Goal: Task Accomplishment & Management: Manage account settings

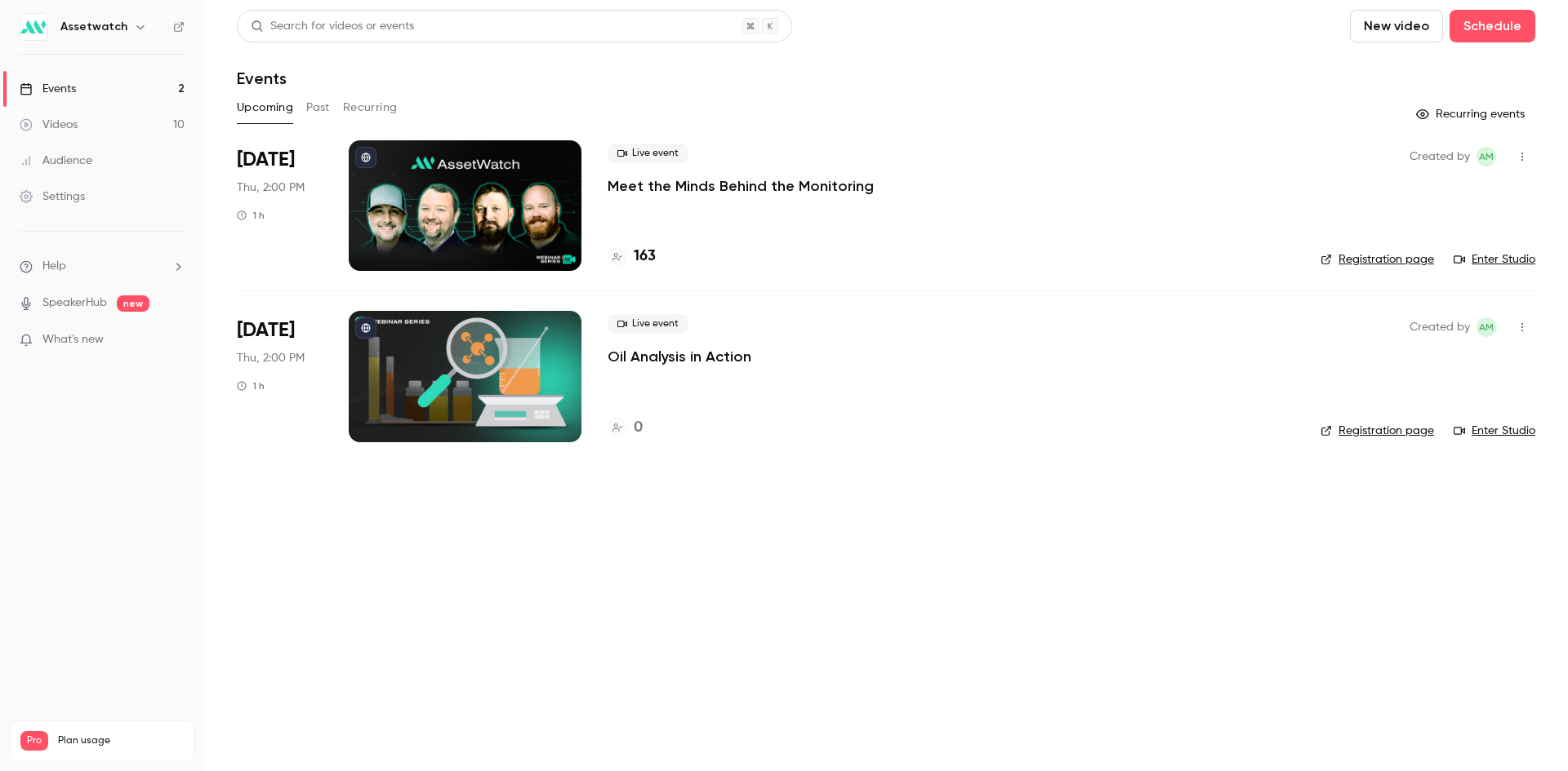
click at [317, 111] on button "Past" at bounding box center [319, 107] width 24 height 26
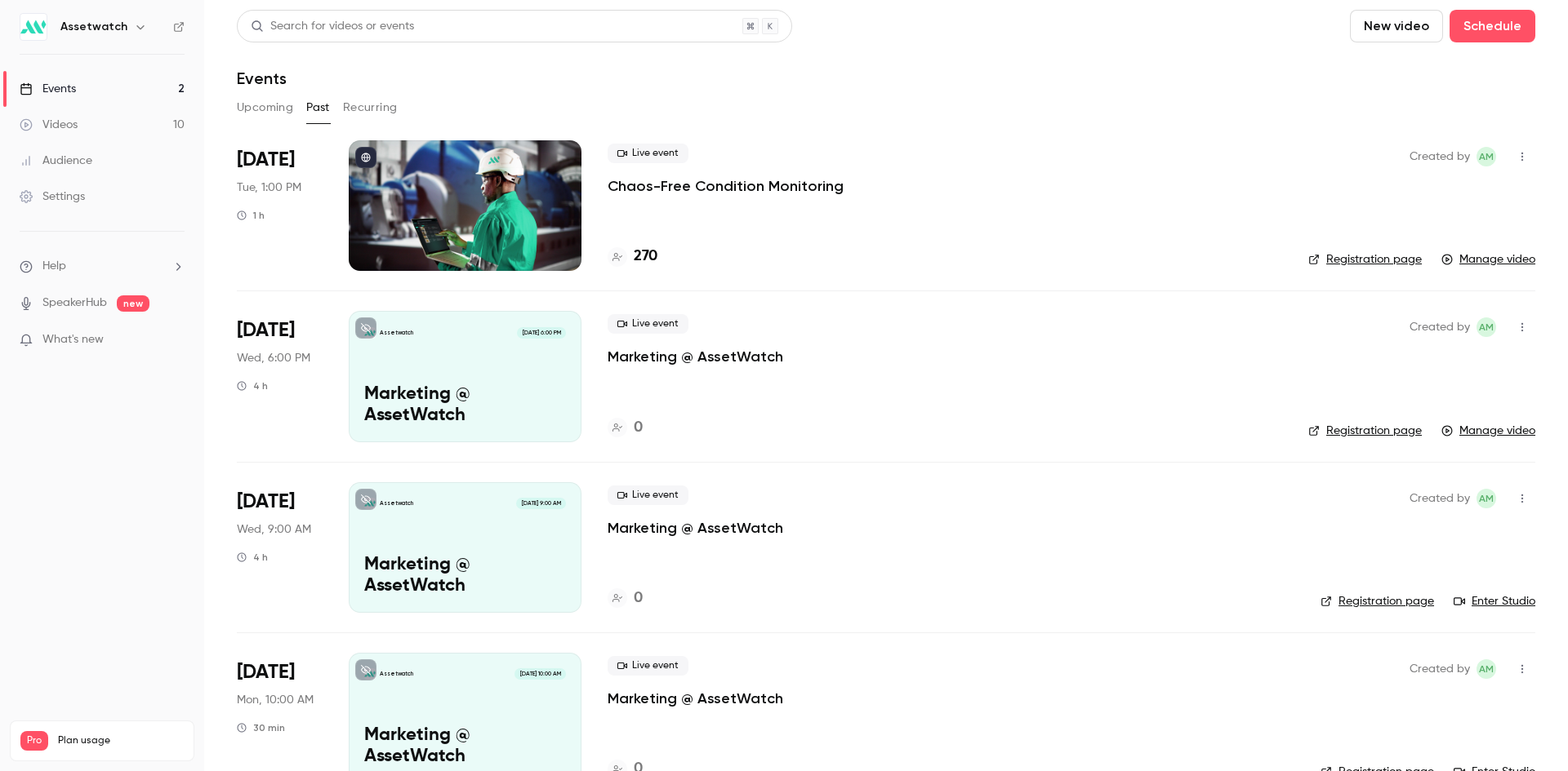
click at [739, 191] on p "Chaos-Free Condition Monitoring" at bounding box center [725, 185] width 236 height 19
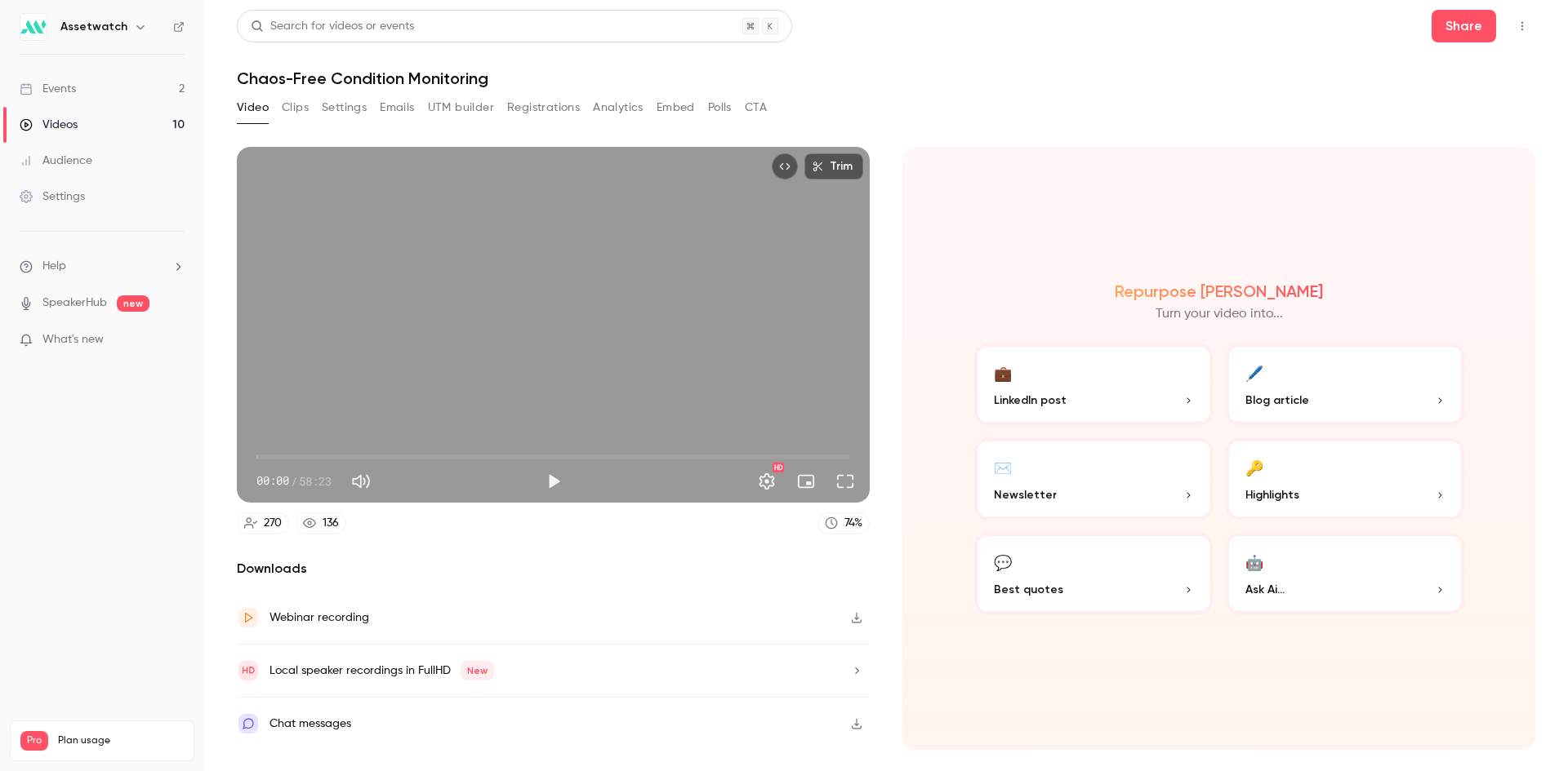
click at [295, 107] on button "Clips" at bounding box center [295, 107] width 27 height 26
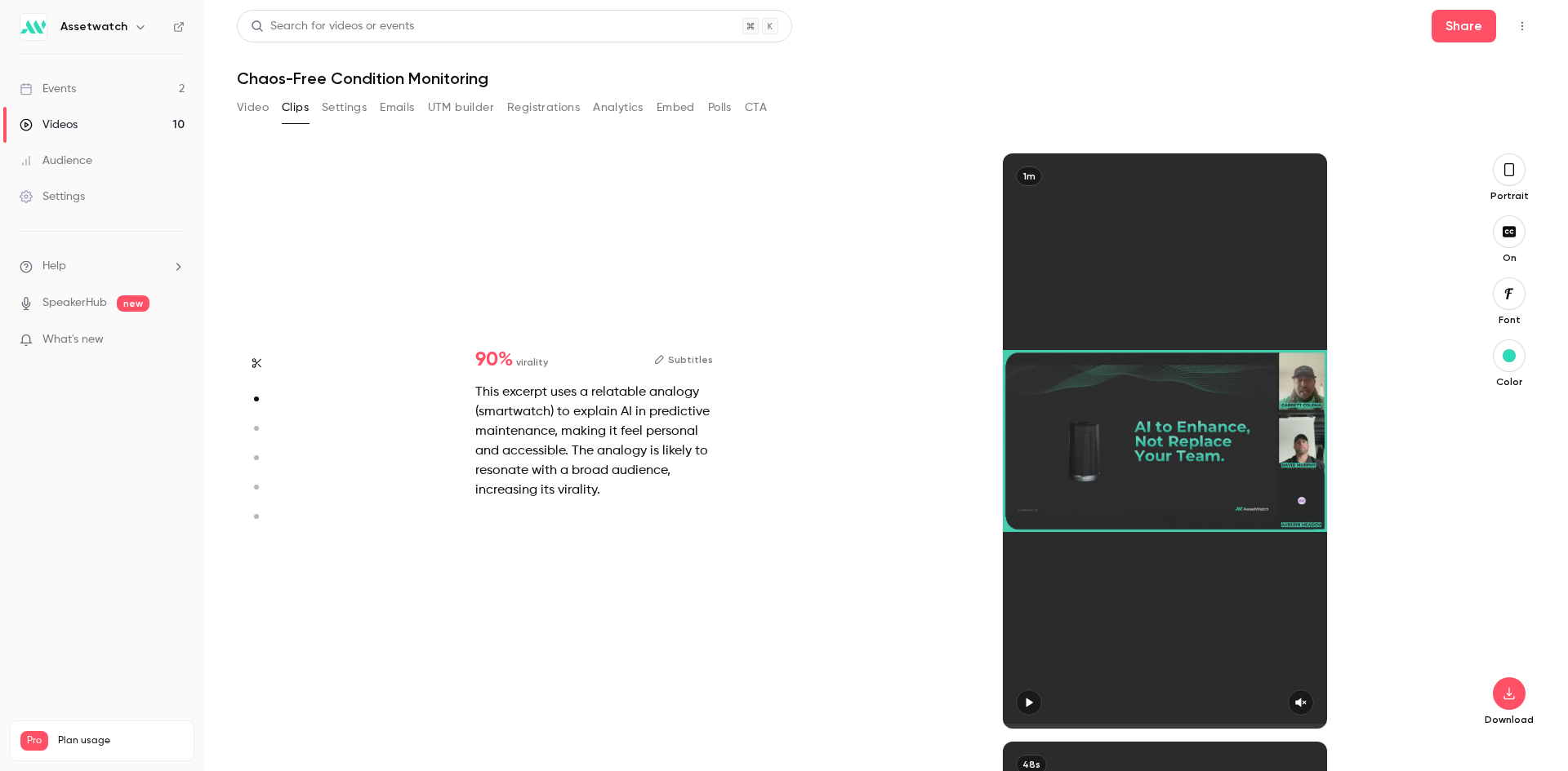
scroll to position [589, 0]
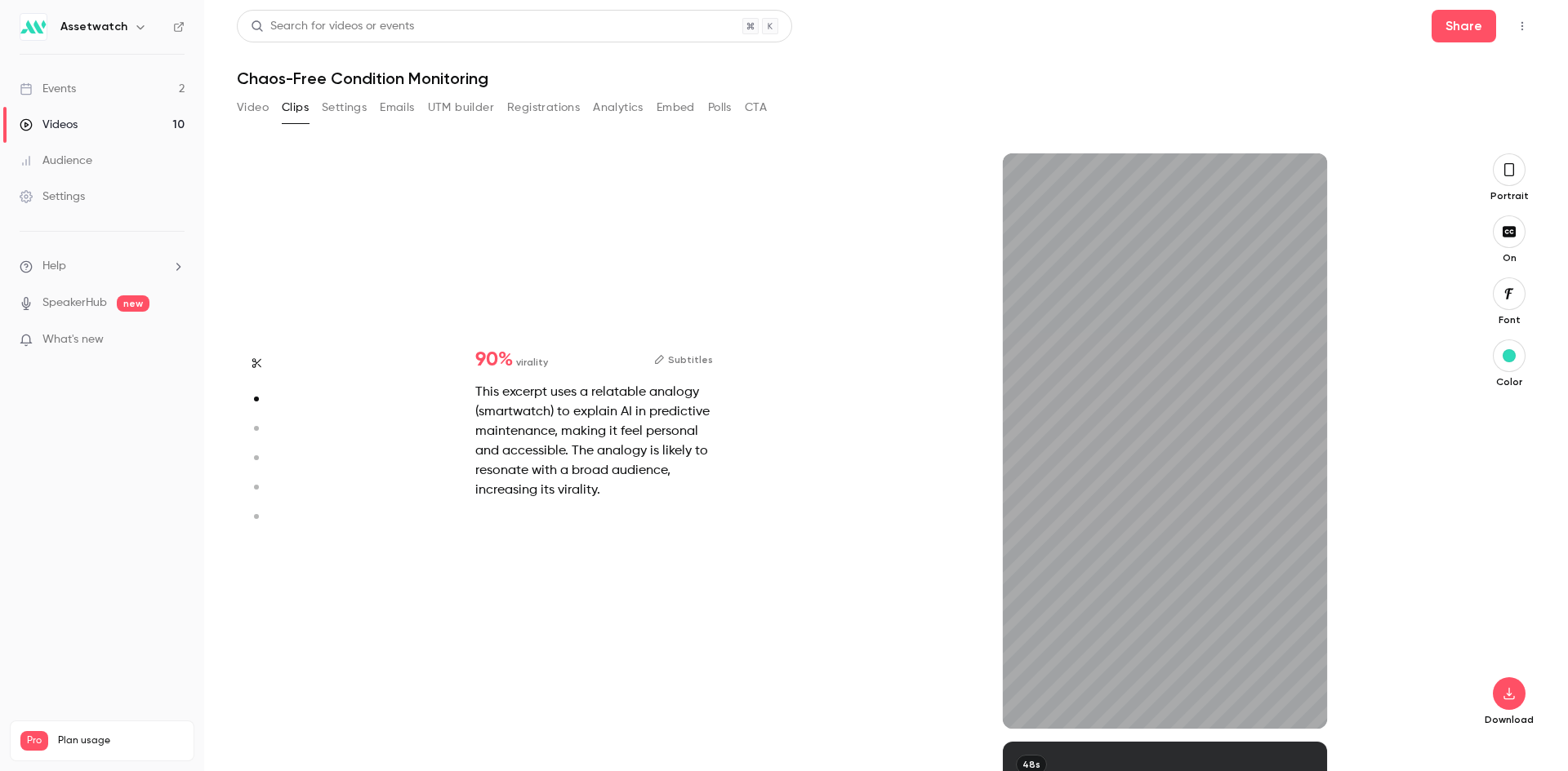
type input "*"
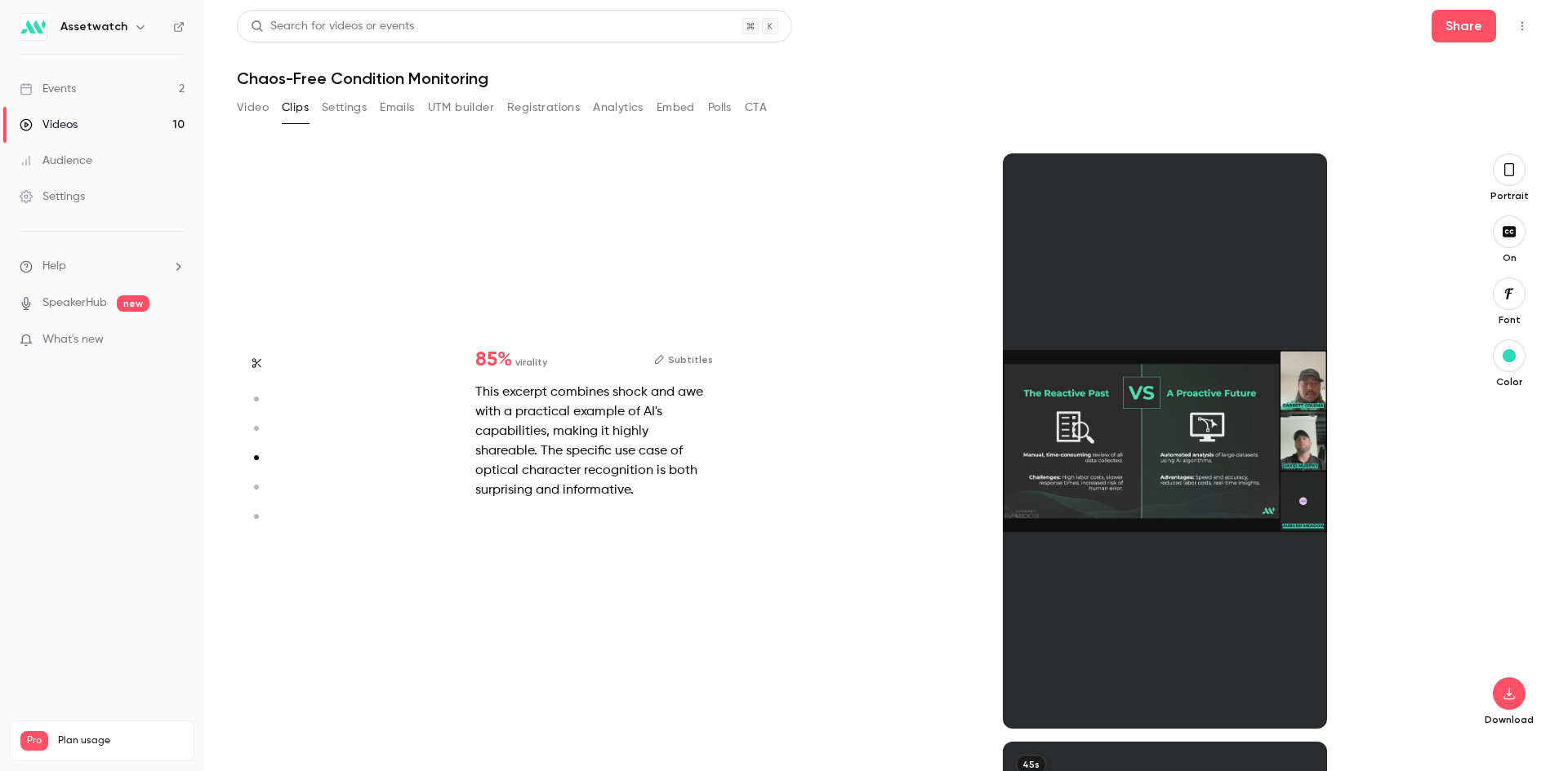
type input "*"
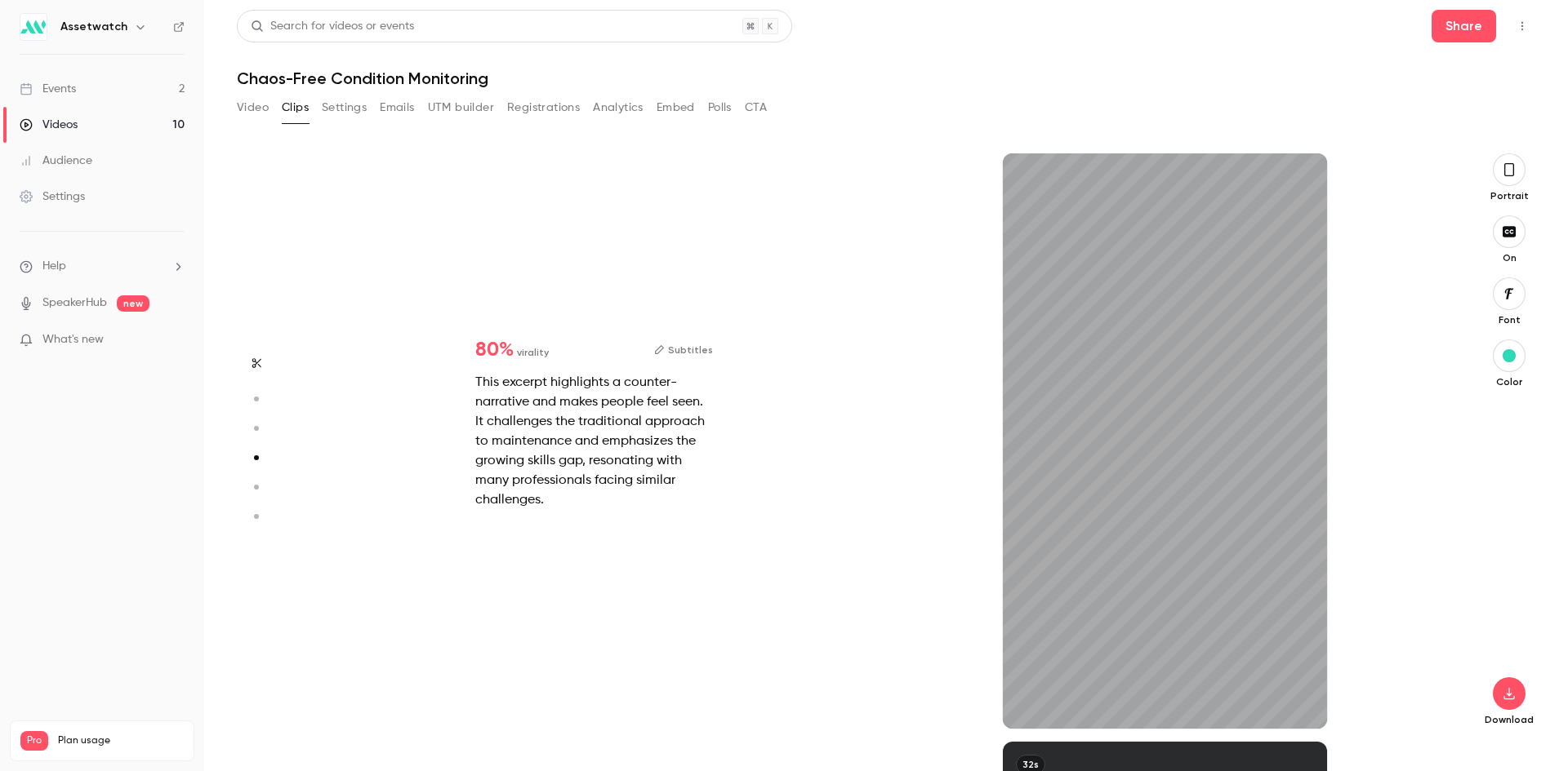
scroll to position [1765, 0]
click at [135, 27] on icon "button" at bounding box center [141, 27] width 13 height 13
click at [135, 27] on div at bounding box center [784, 385] width 1568 height 771
type input "***"
click at [686, 110] on button "Embed" at bounding box center [675, 107] width 38 height 26
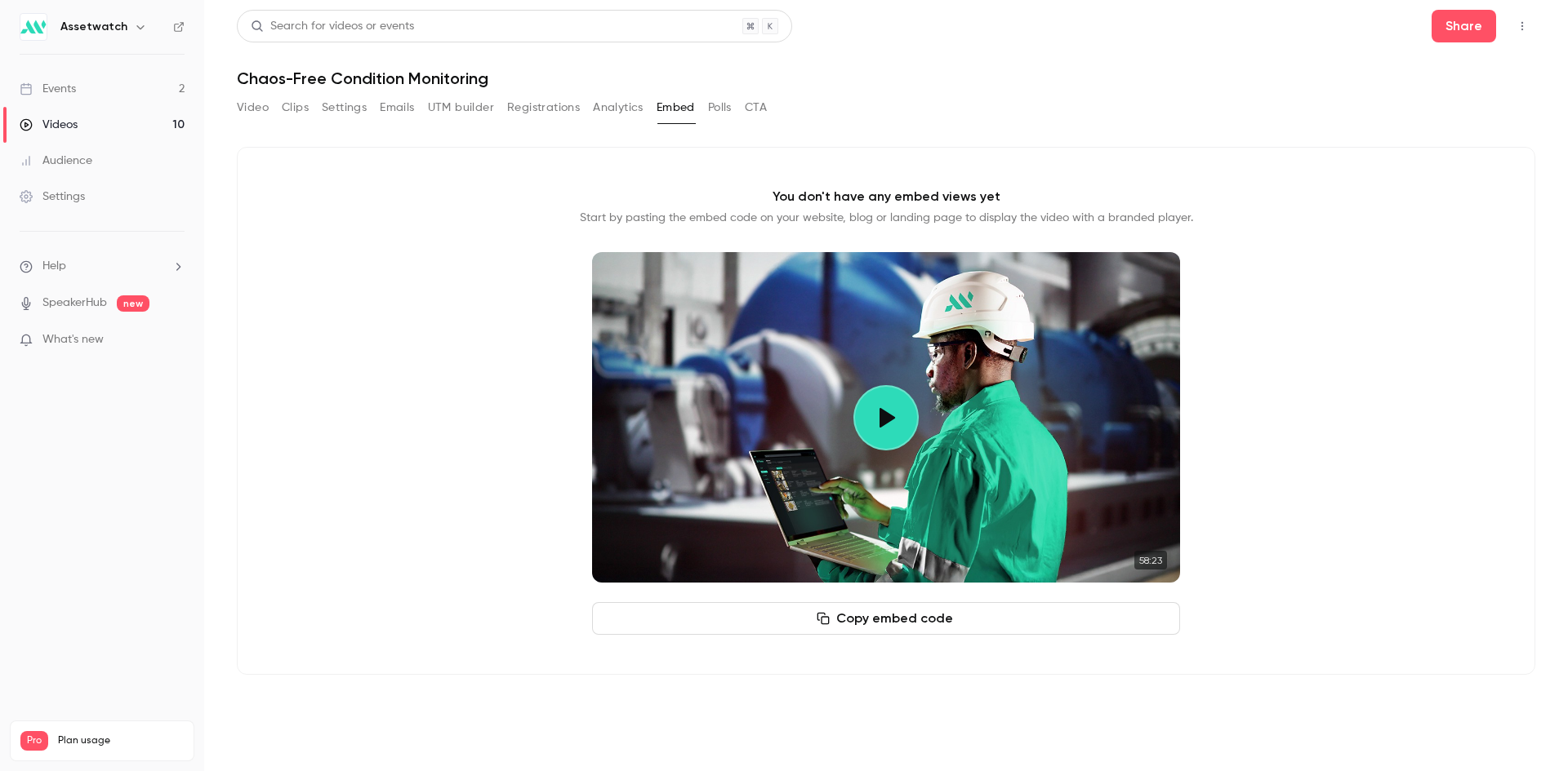
click at [715, 105] on button "Polls" at bounding box center [720, 107] width 24 height 26
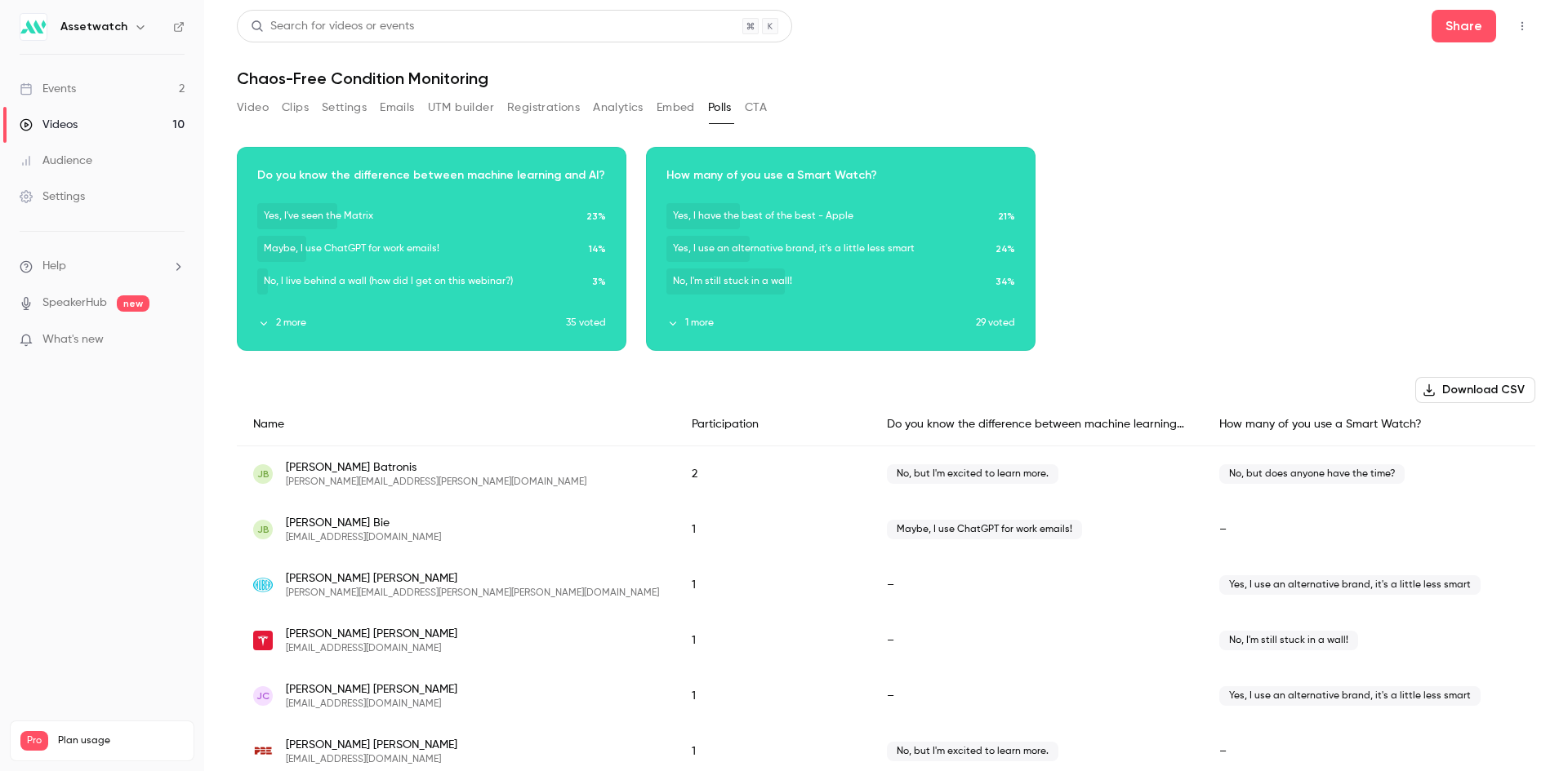
click at [84, 89] on link "Events 2" at bounding box center [102, 89] width 204 height 36
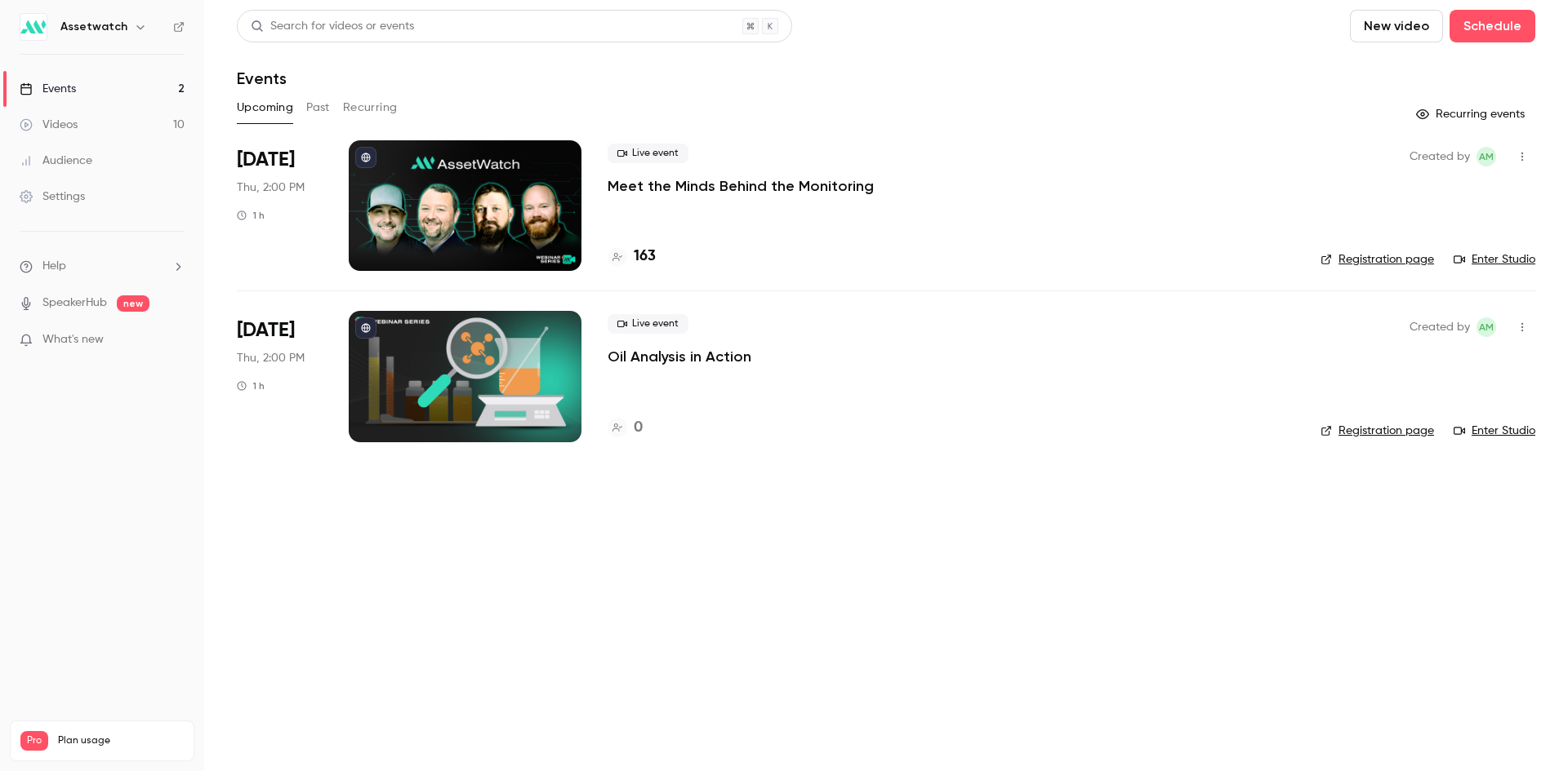
click at [639, 195] on p "Meet the Minds Behind the Monitoring" at bounding box center [740, 185] width 266 height 19
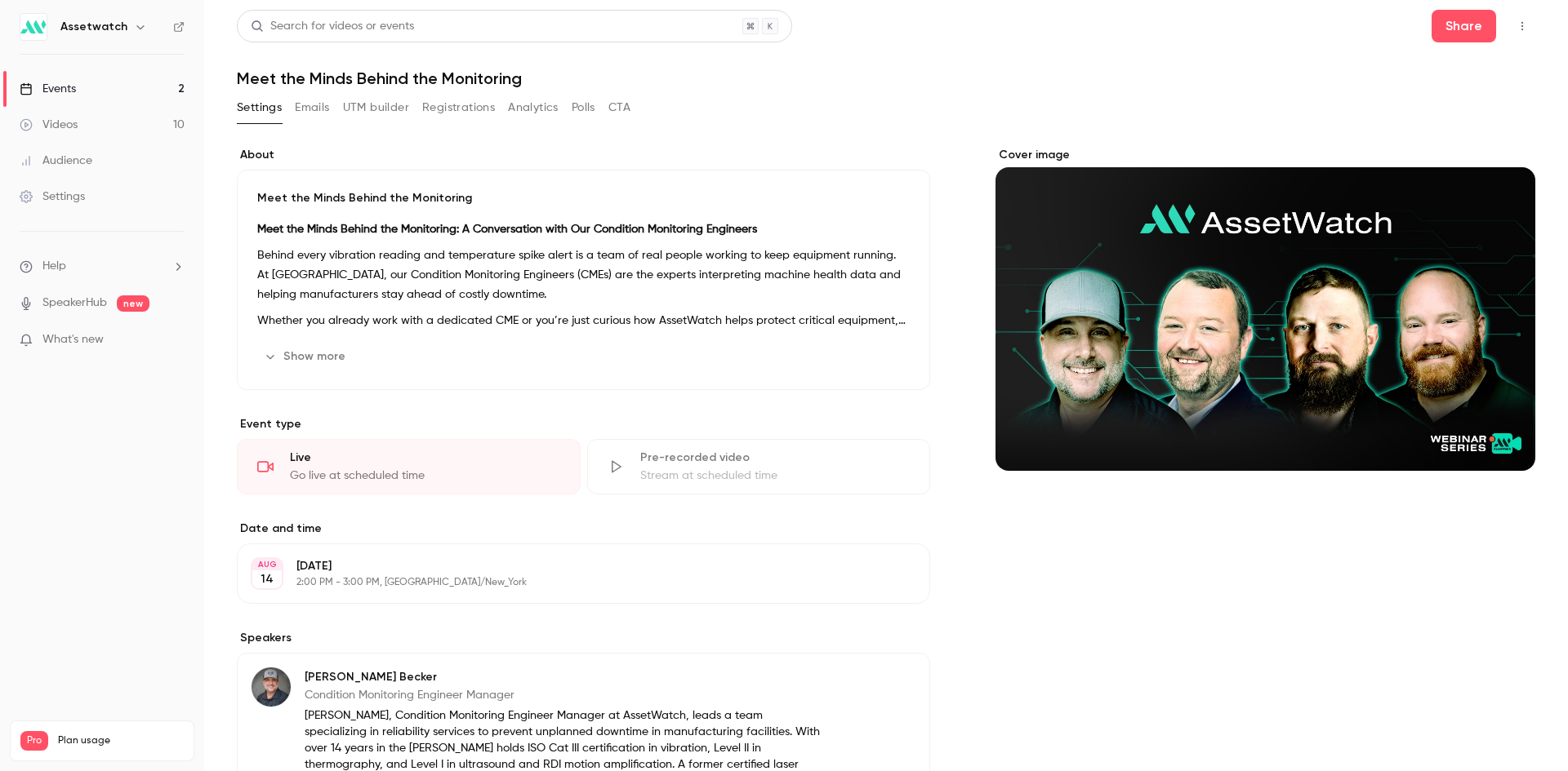
click at [577, 104] on button "Polls" at bounding box center [583, 107] width 24 height 26
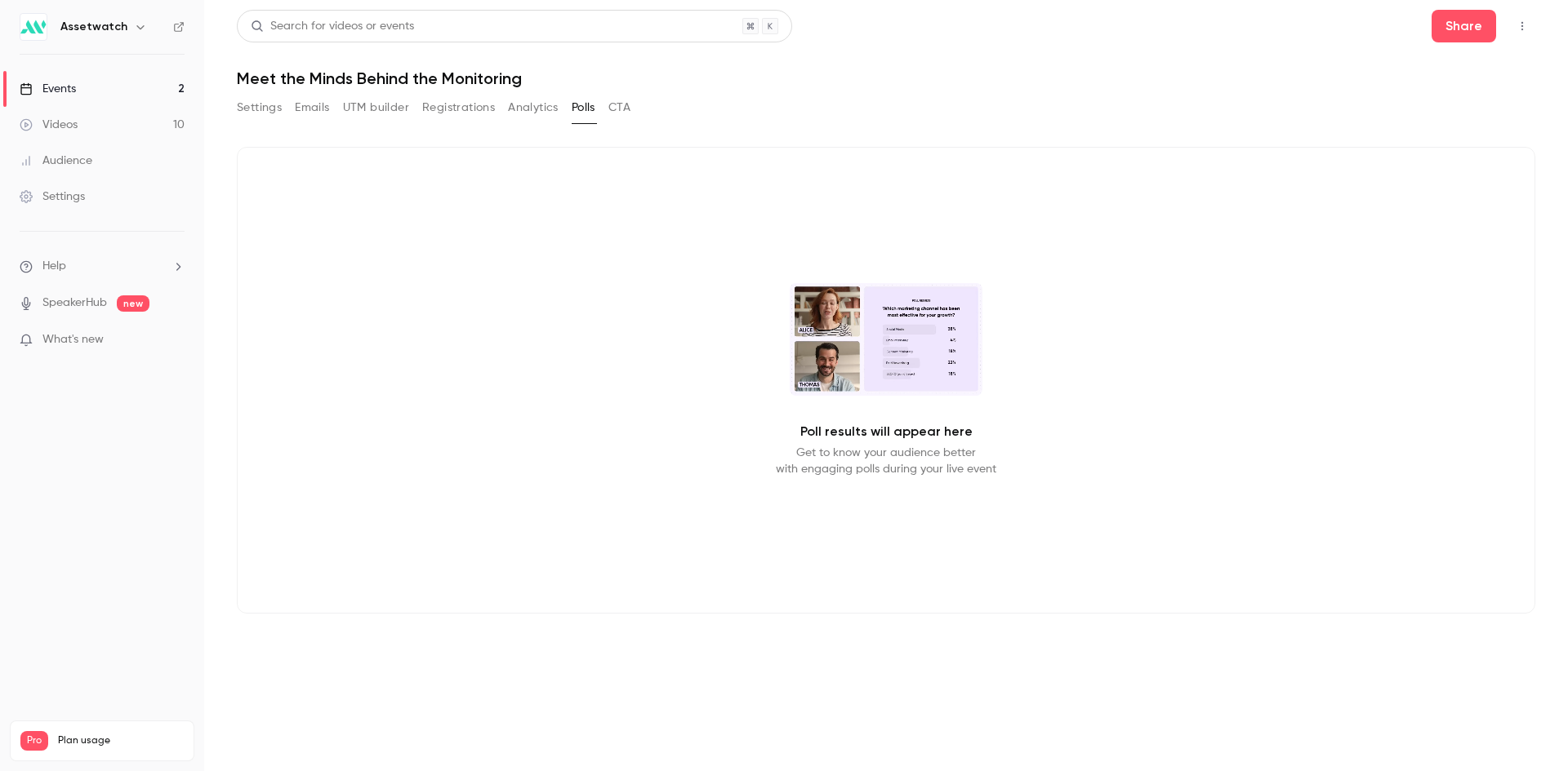
click at [255, 109] on button "Settings" at bounding box center [259, 107] width 44 height 26
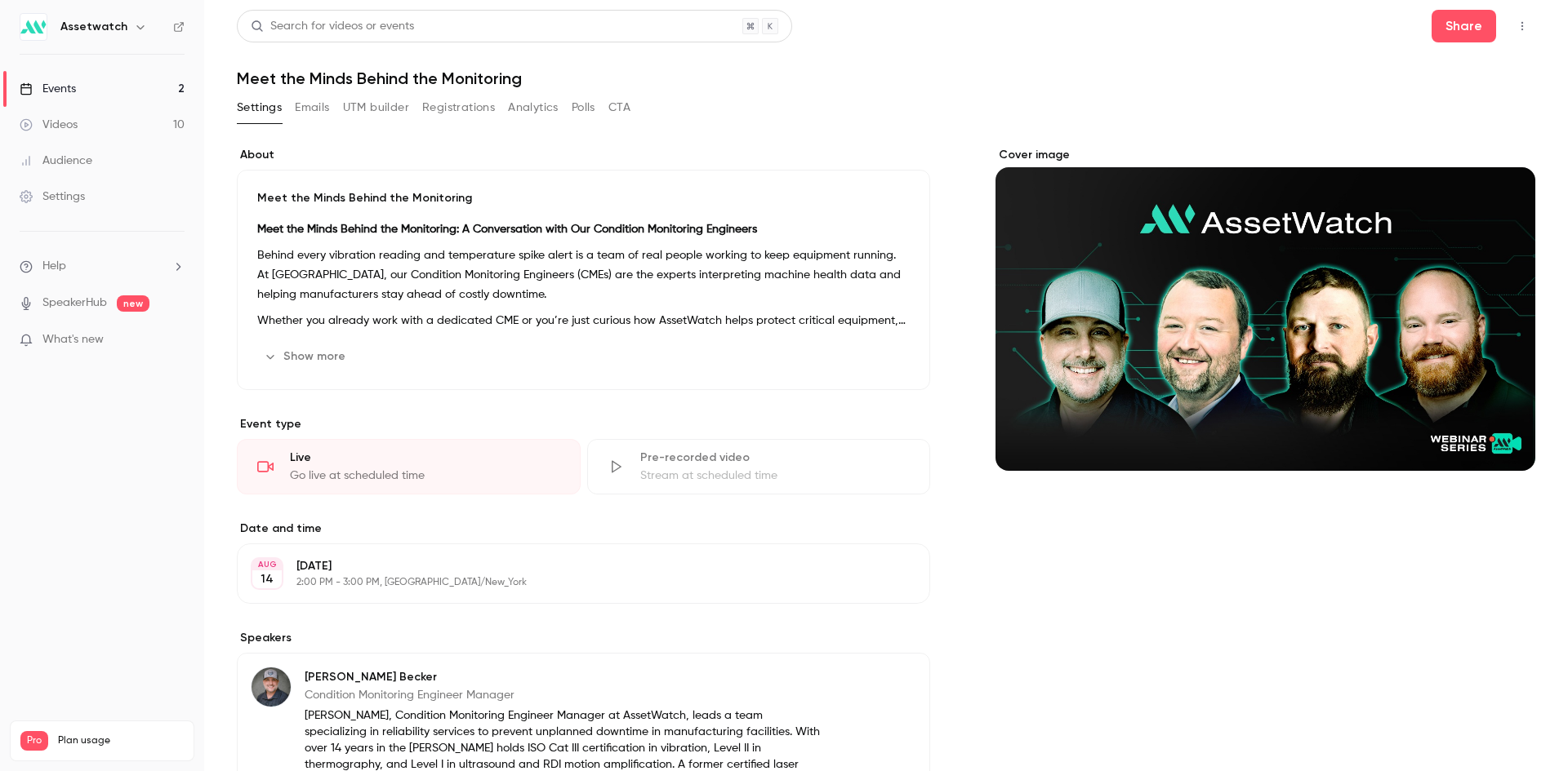
click at [533, 106] on button "Analytics" at bounding box center [533, 107] width 51 height 26
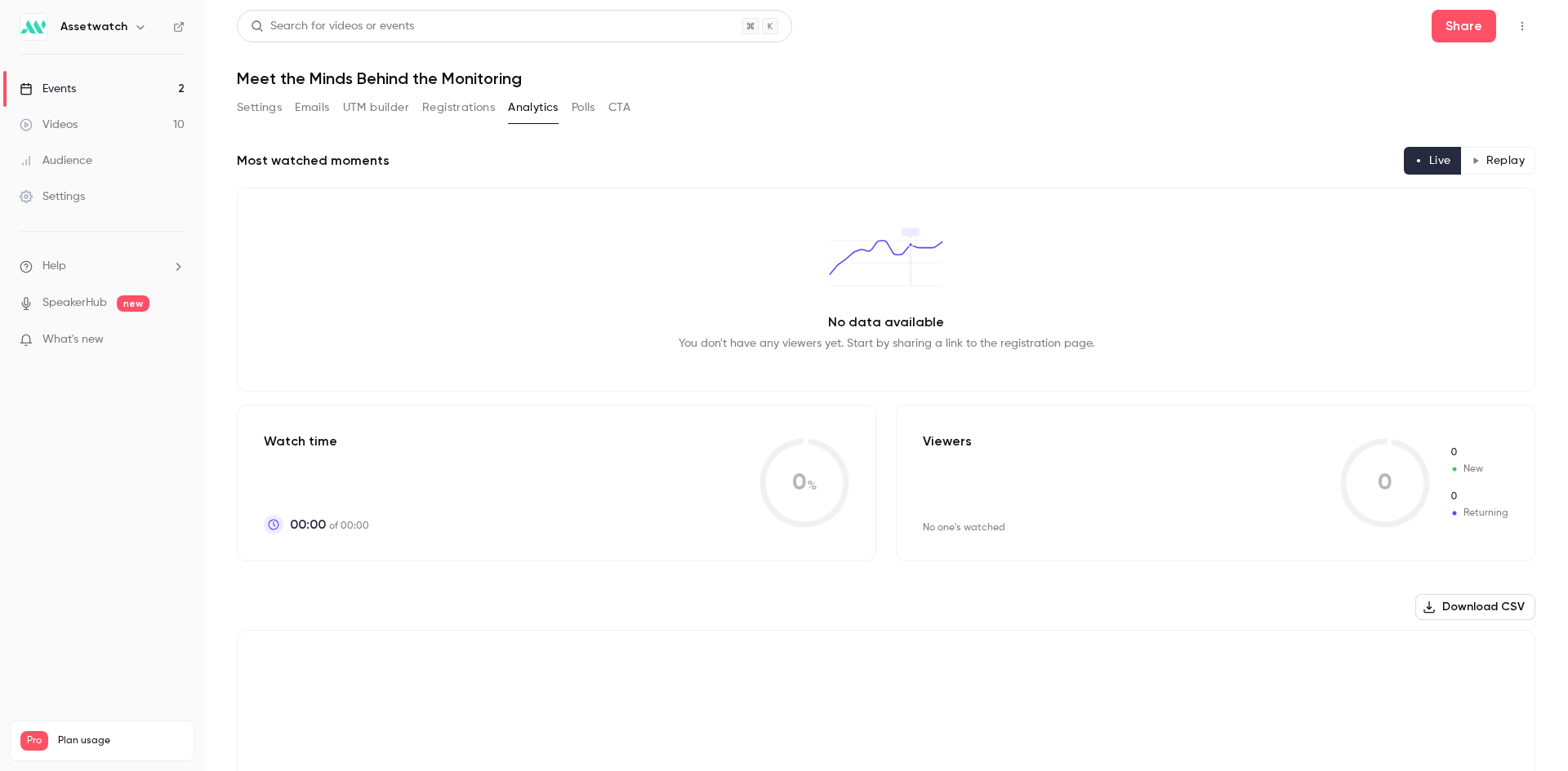
click at [631, 107] on button "CTA" at bounding box center [620, 107] width 22 height 26
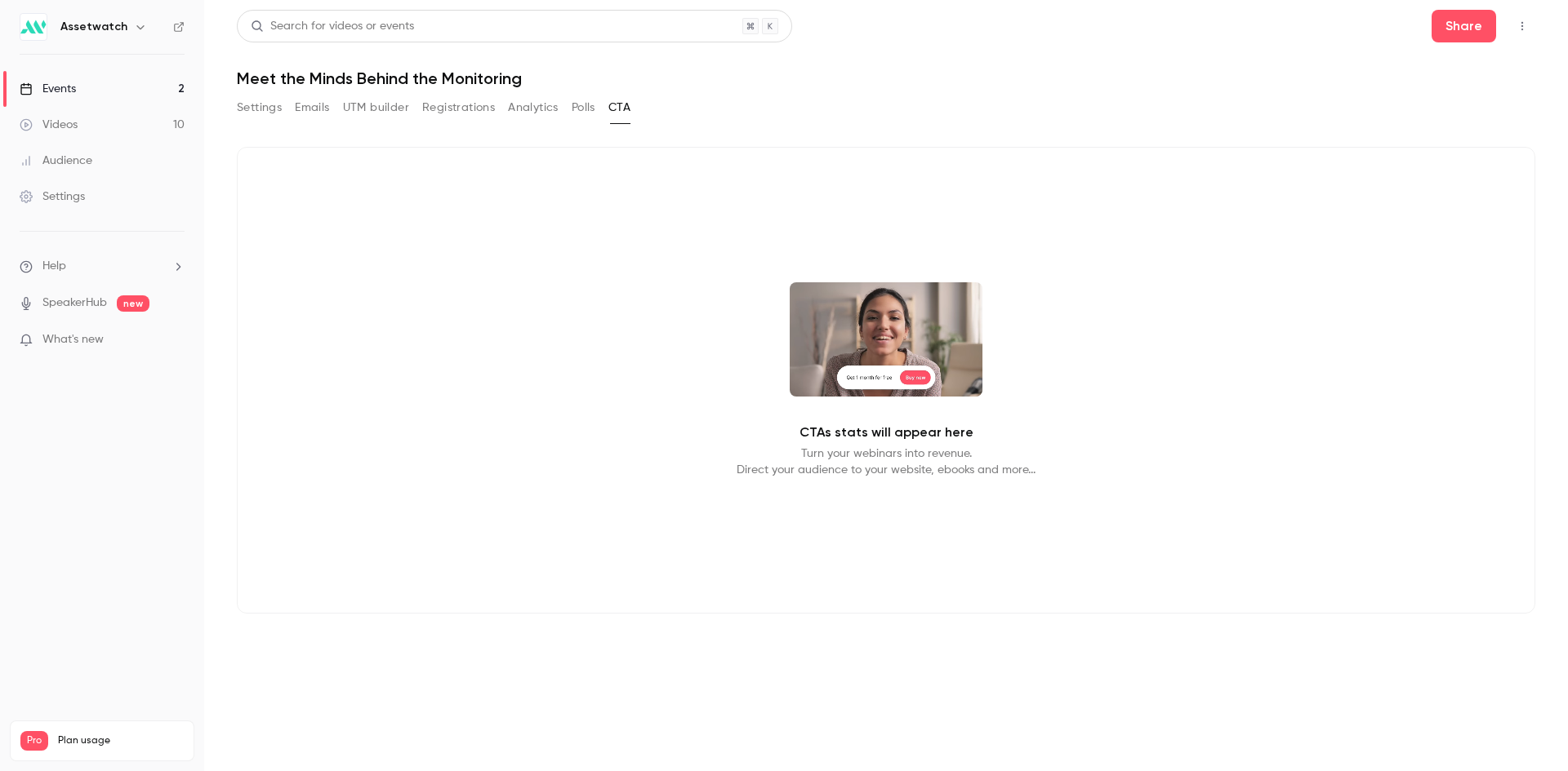
click at [56, 93] on div "Events" at bounding box center [47, 89] width 56 height 17
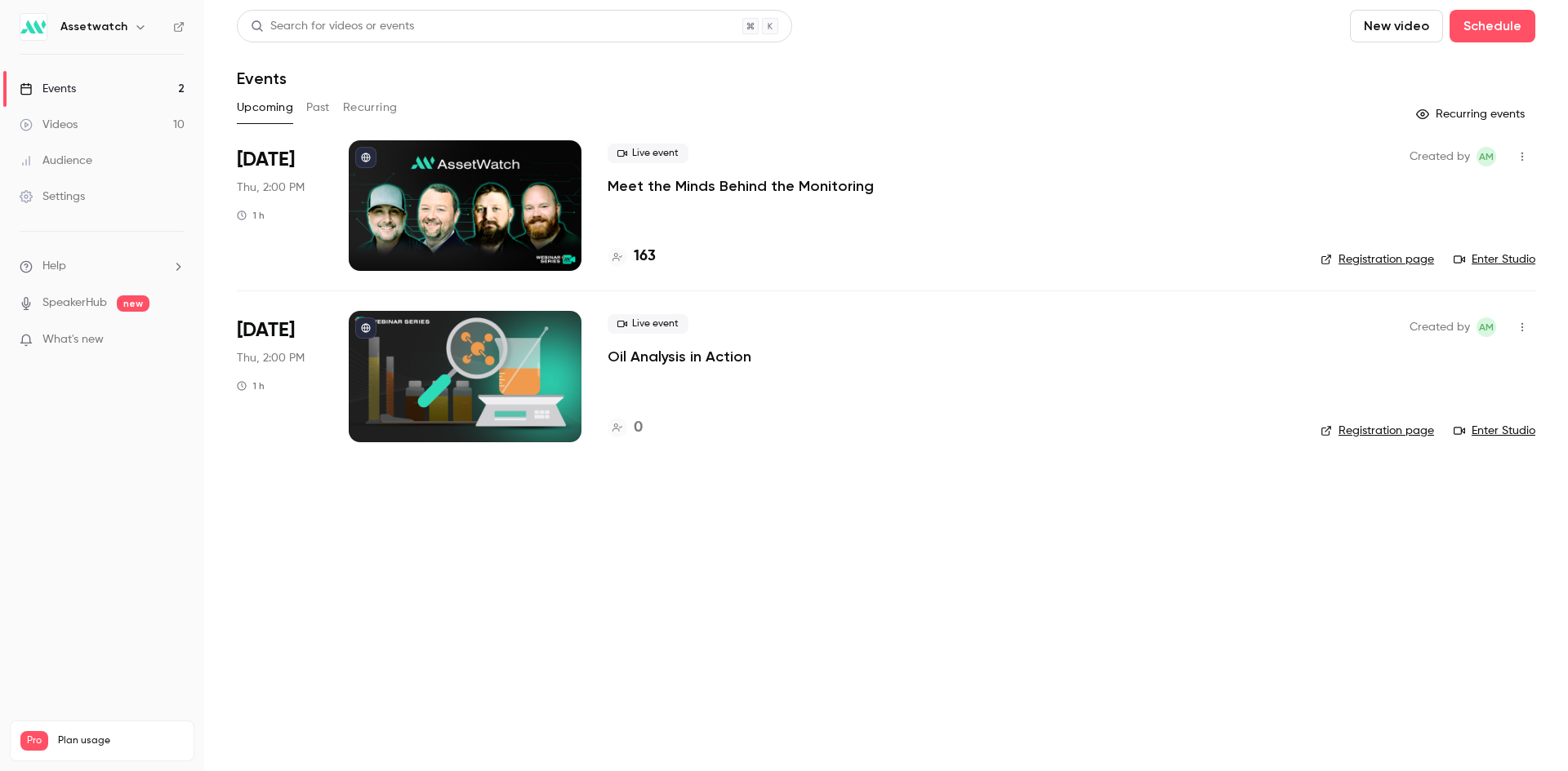
click at [323, 102] on button "Past" at bounding box center [319, 107] width 24 height 26
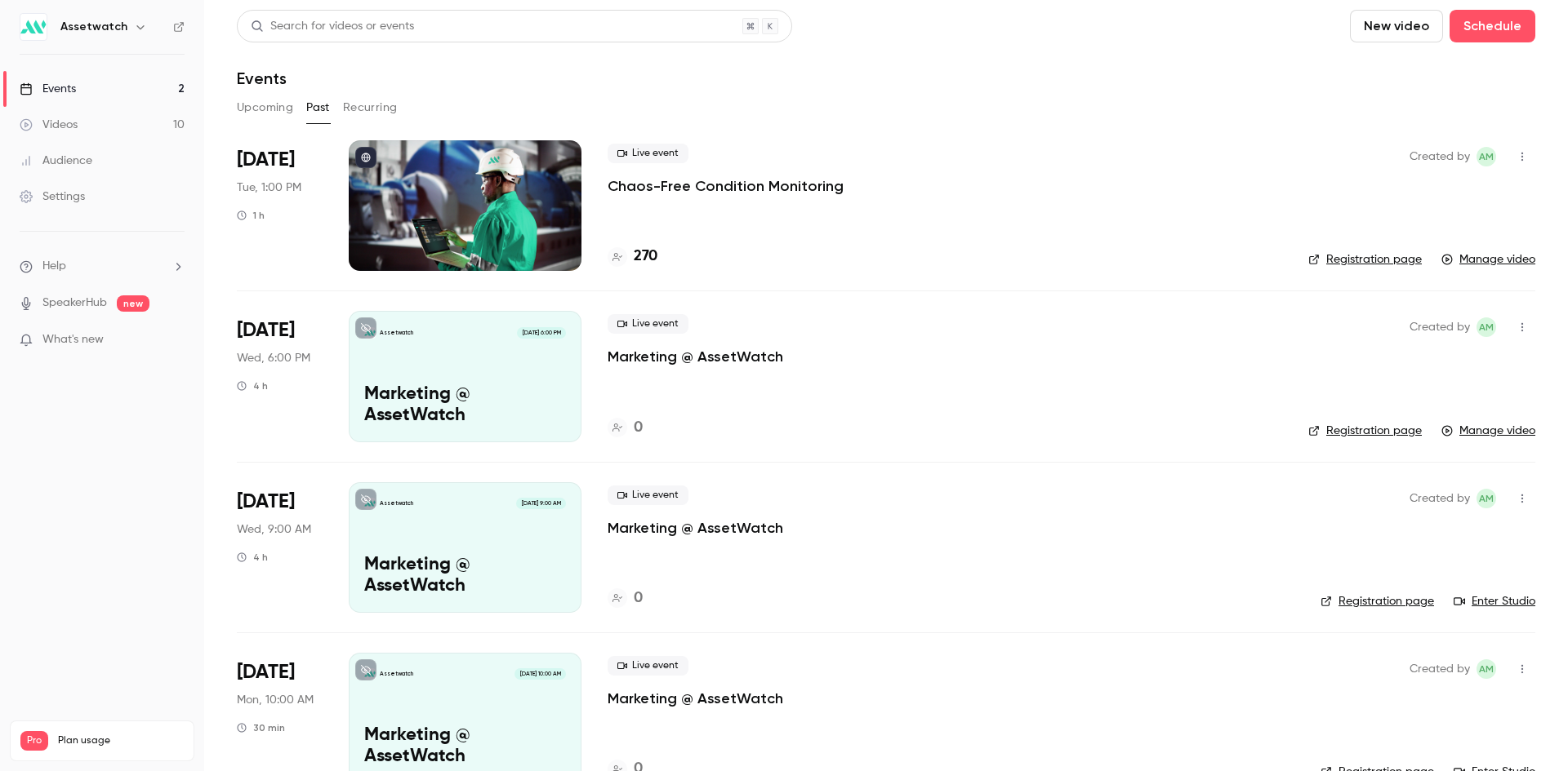
click at [718, 183] on p "Chaos-Free Condition Monitoring" at bounding box center [725, 185] width 236 height 19
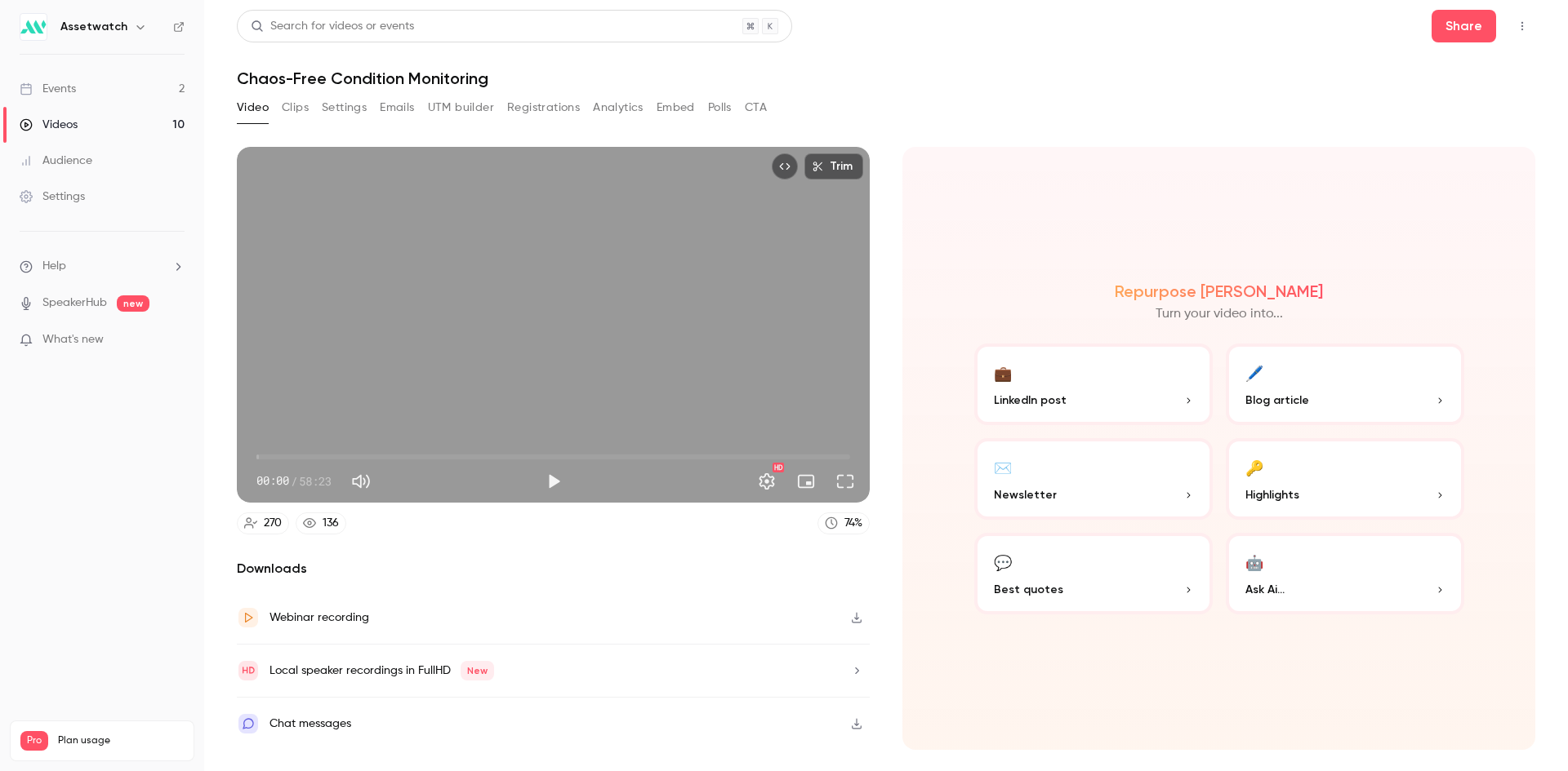
click at [615, 107] on button "Analytics" at bounding box center [618, 107] width 51 height 26
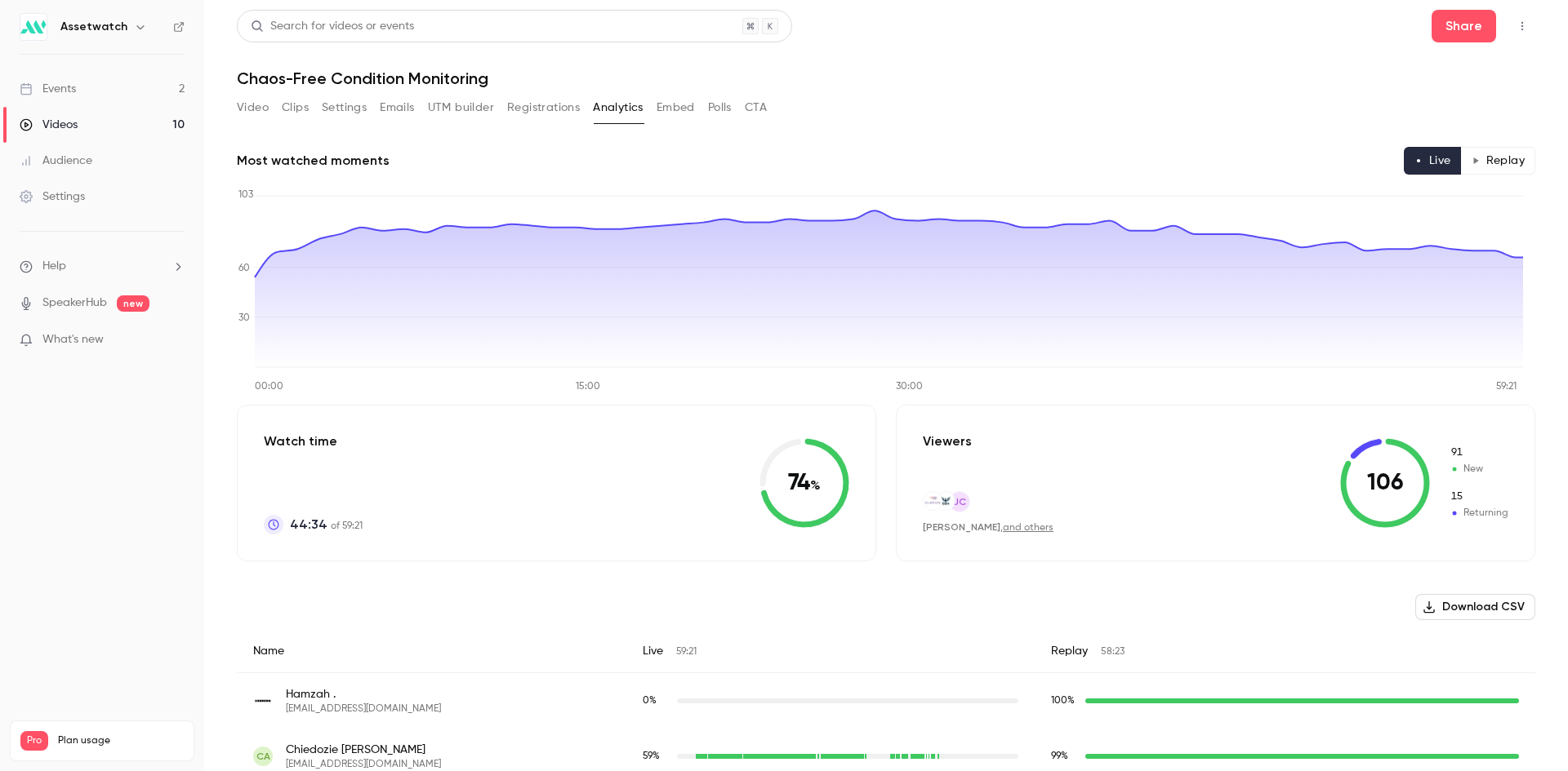
click at [755, 104] on button "CTA" at bounding box center [756, 107] width 22 height 26
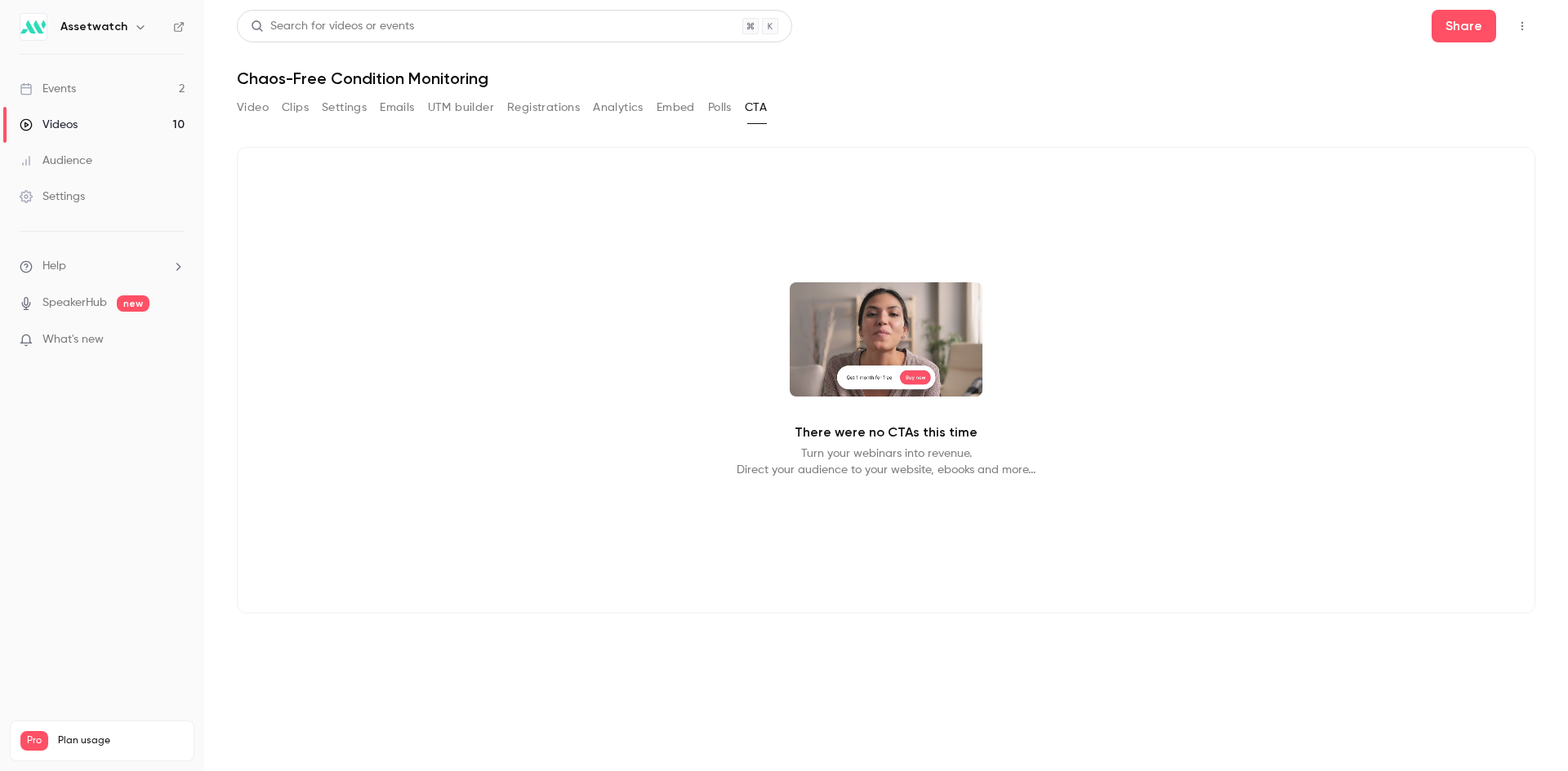
click at [726, 106] on button "Polls" at bounding box center [720, 107] width 24 height 26
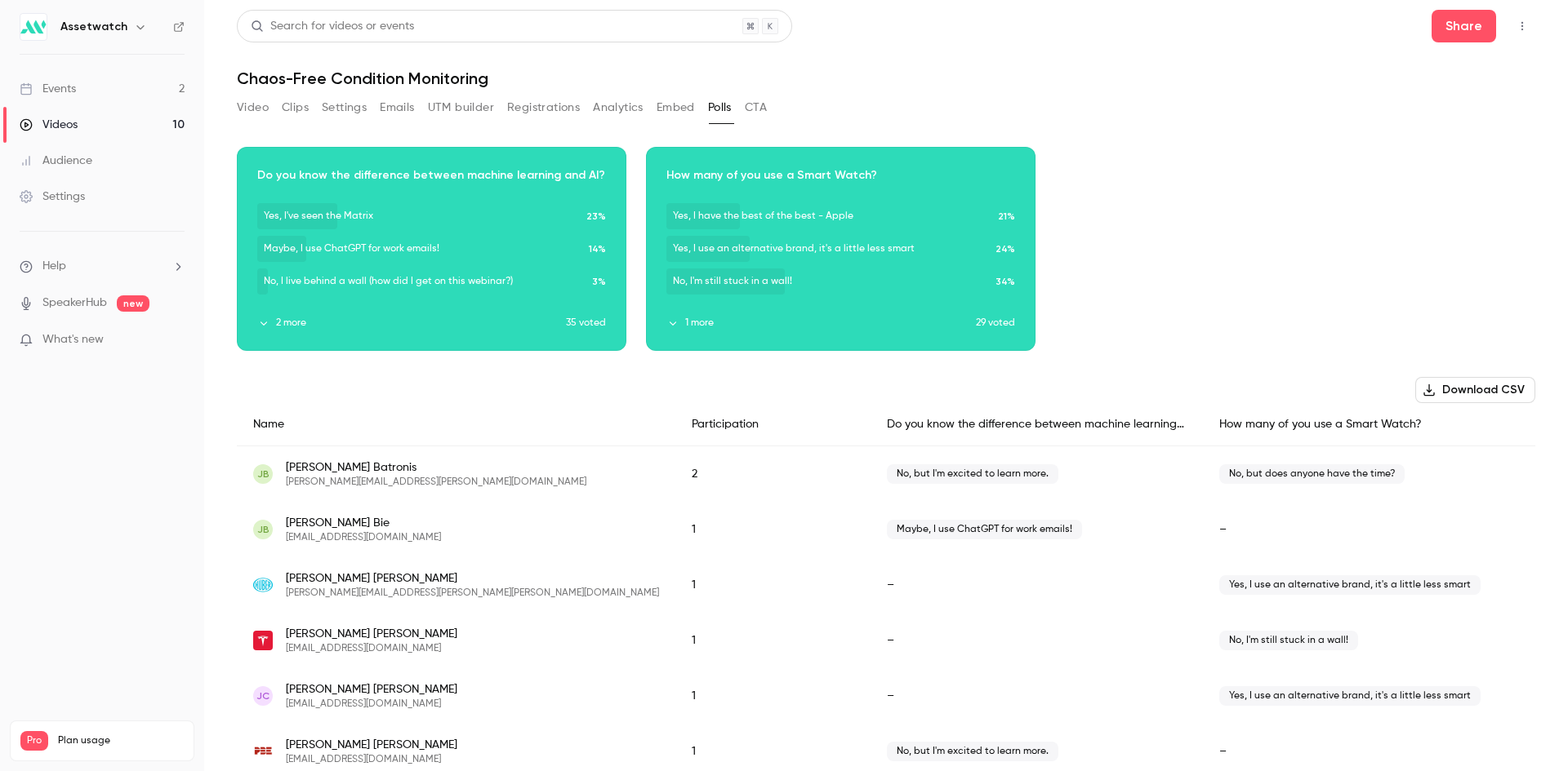
click at [602, 102] on button "Analytics" at bounding box center [618, 107] width 51 height 26
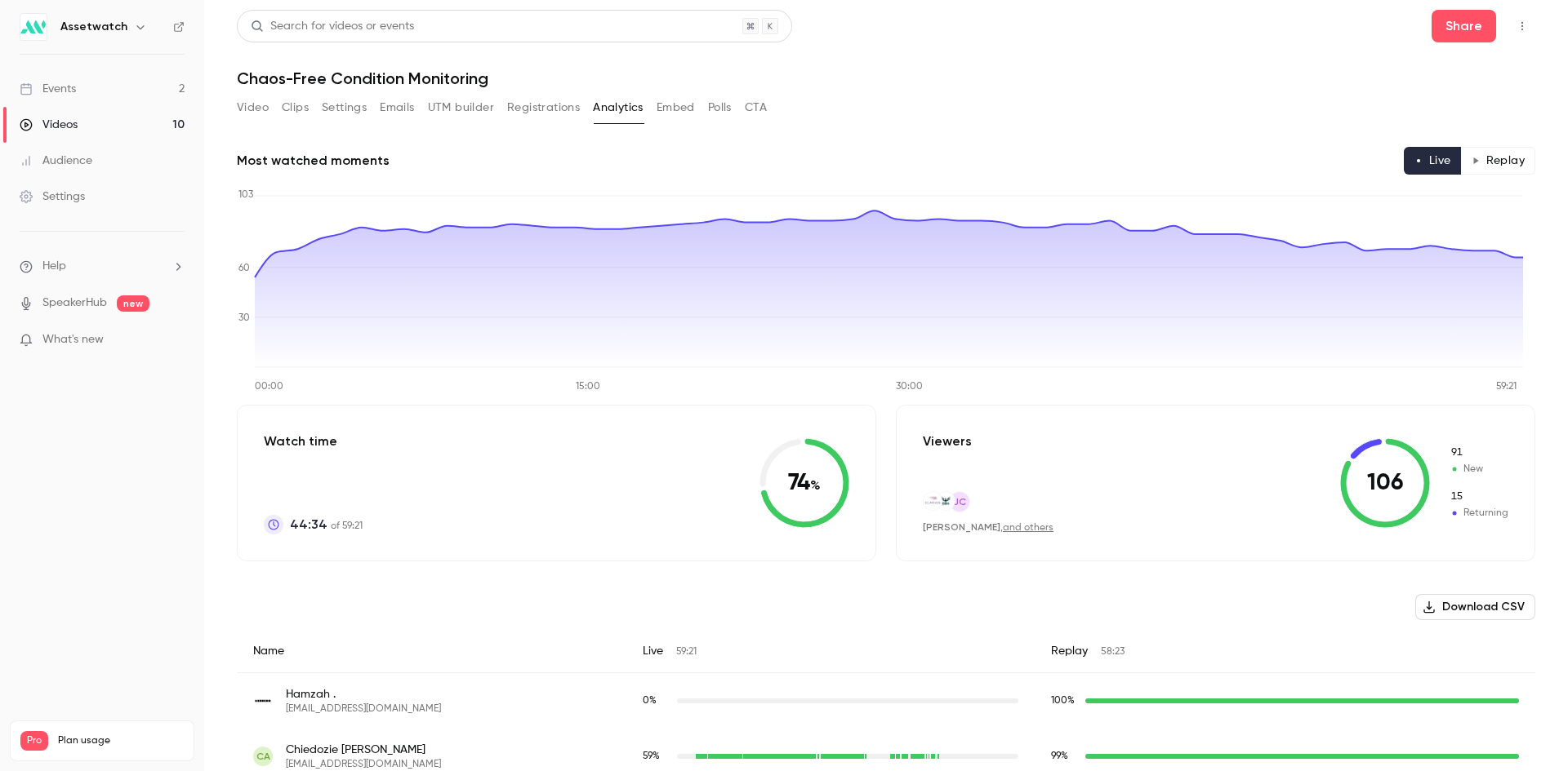
click at [552, 100] on button "Registrations" at bounding box center [544, 107] width 72 height 26
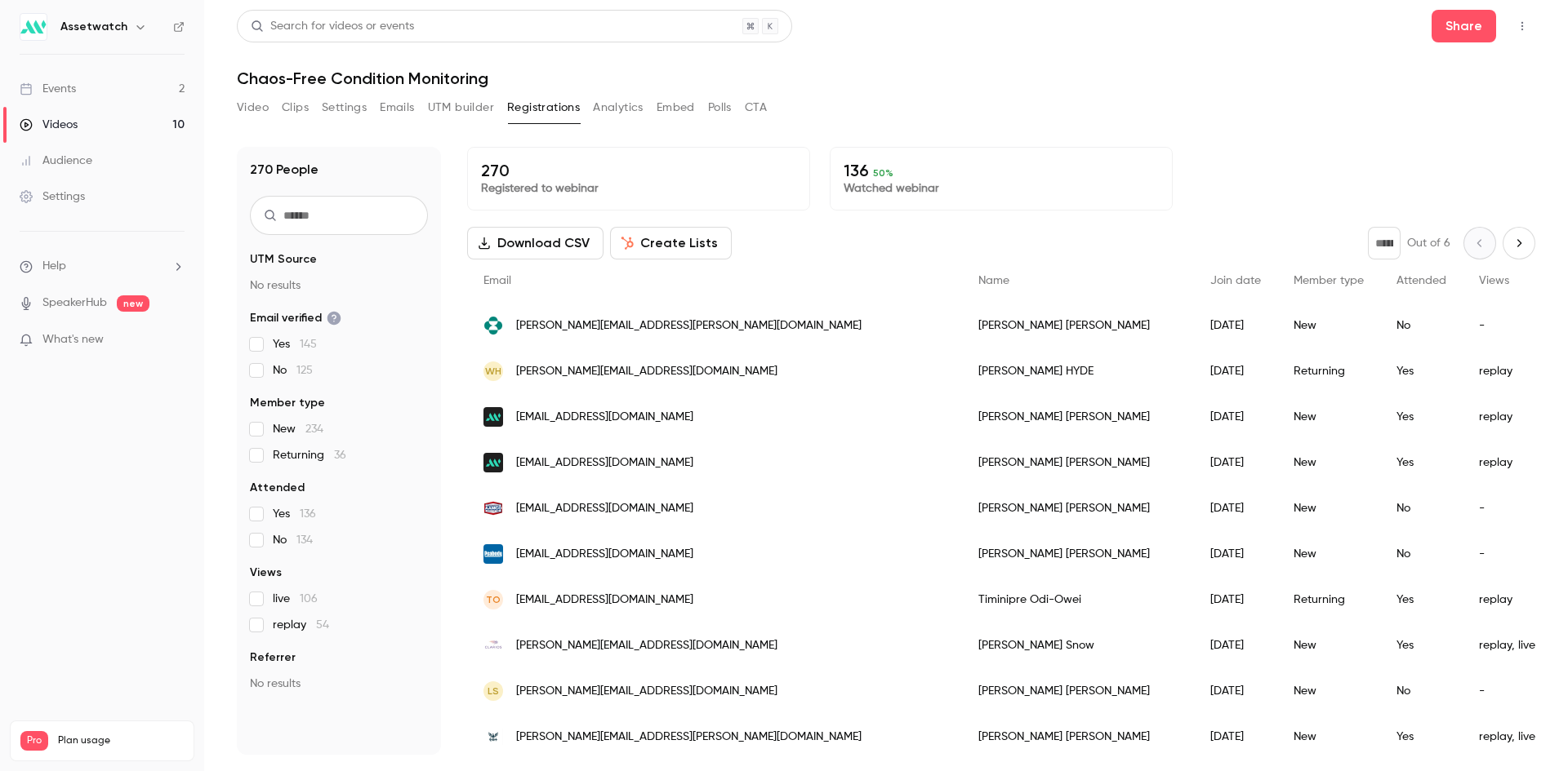
click at [629, 108] on button "Analytics" at bounding box center [618, 107] width 51 height 26
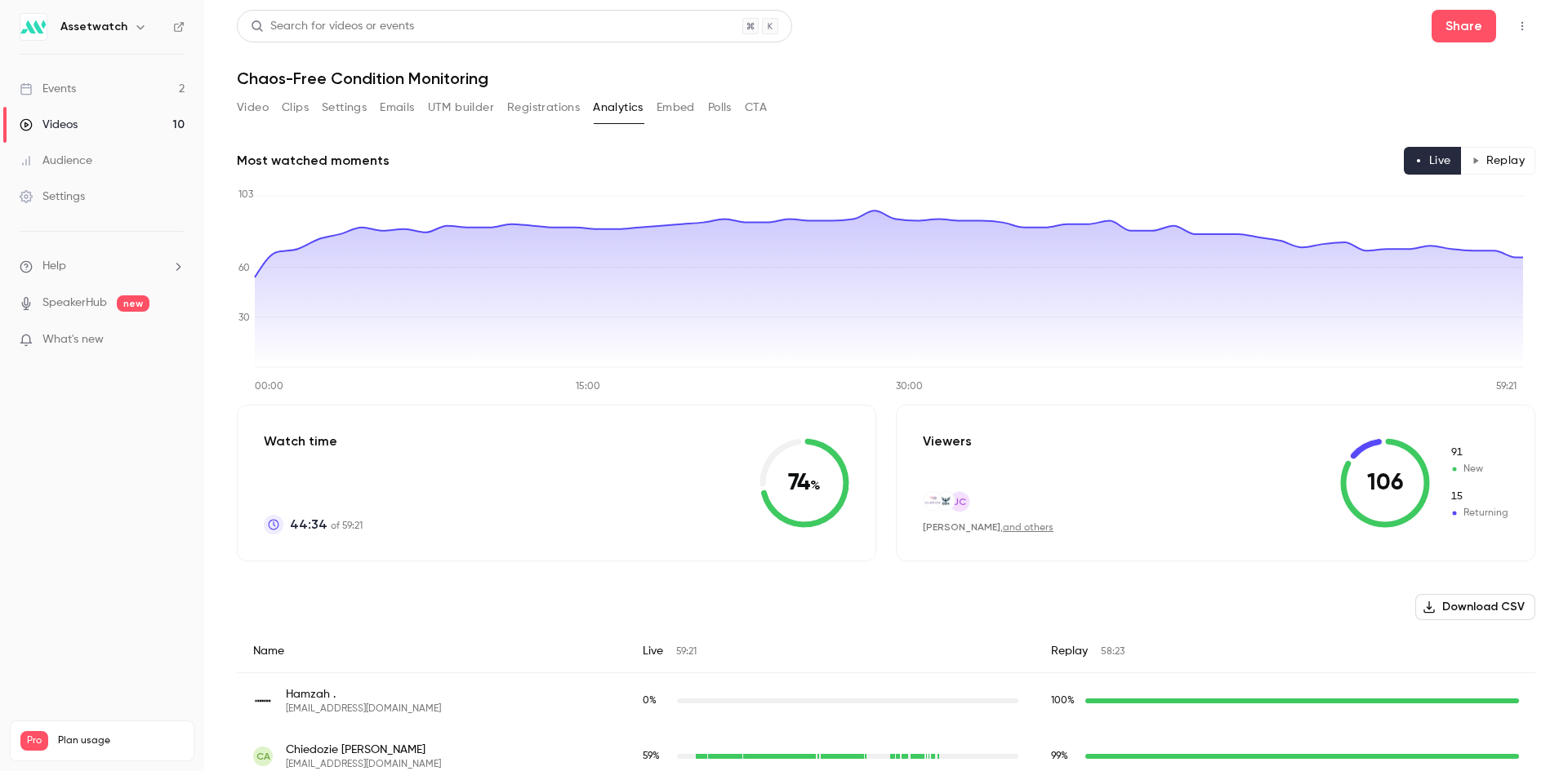
click at [460, 103] on button "UTM builder" at bounding box center [460, 107] width 66 height 26
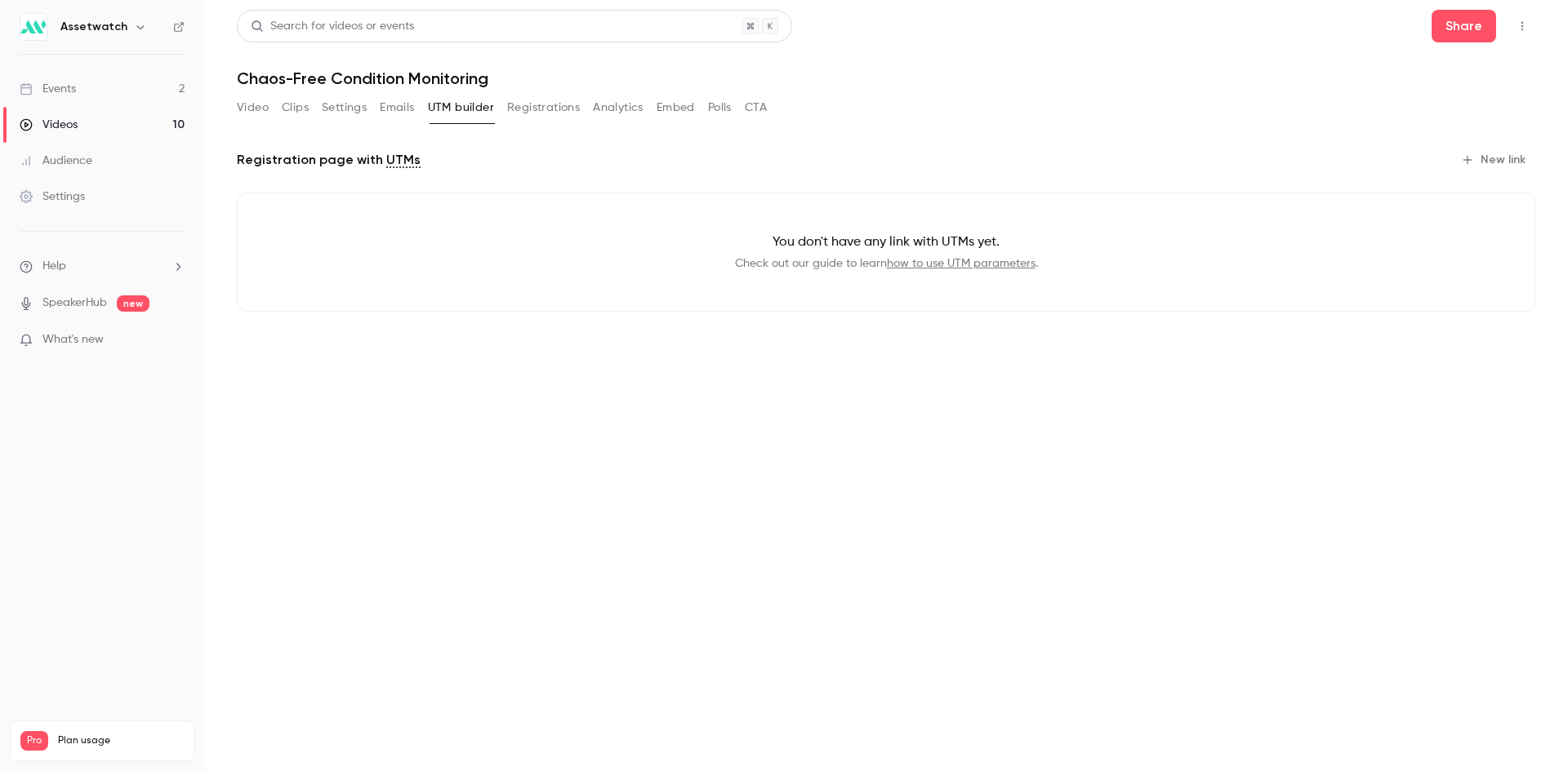
click at [380, 105] on div "Video Clips Settings Emails UTM builder Registrations Analytics Embed Polls CTA" at bounding box center [502, 107] width 530 height 26
click at [388, 106] on button "Emails" at bounding box center [396, 107] width 34 height 26
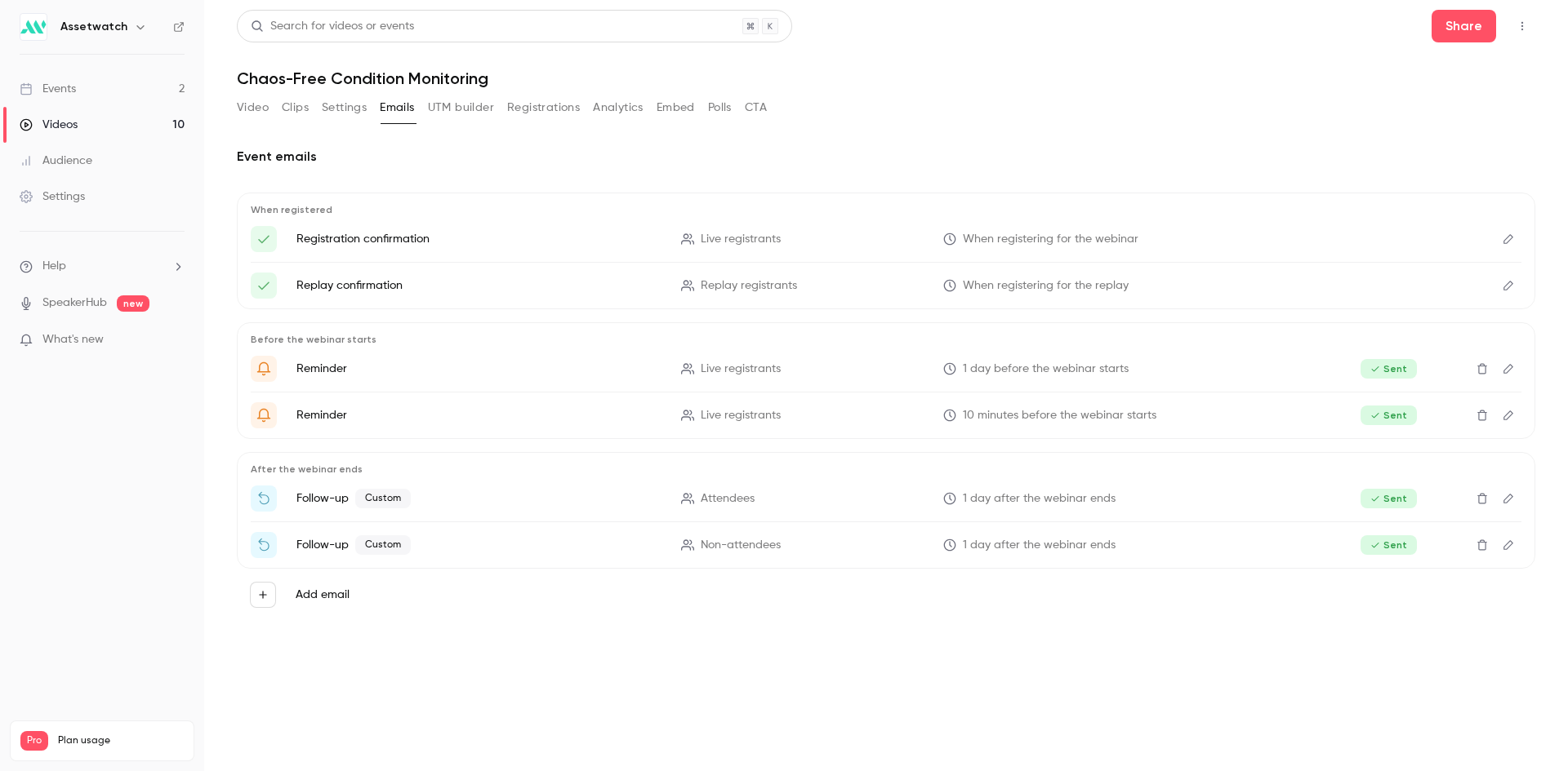
drag, startPoint x: 388, startPoint y: 106, endPoint x: 901, endPoint y: 52, distance: 515.8
click at [901, 52] on header "Search for videos or events Share Chaos-Free Condition Monitoring" at bounding box center [886, 49] width 1298 height 79
click at [1509, 503] on icon "Edit" at bounding box center [1509, 499] width 13 height 11
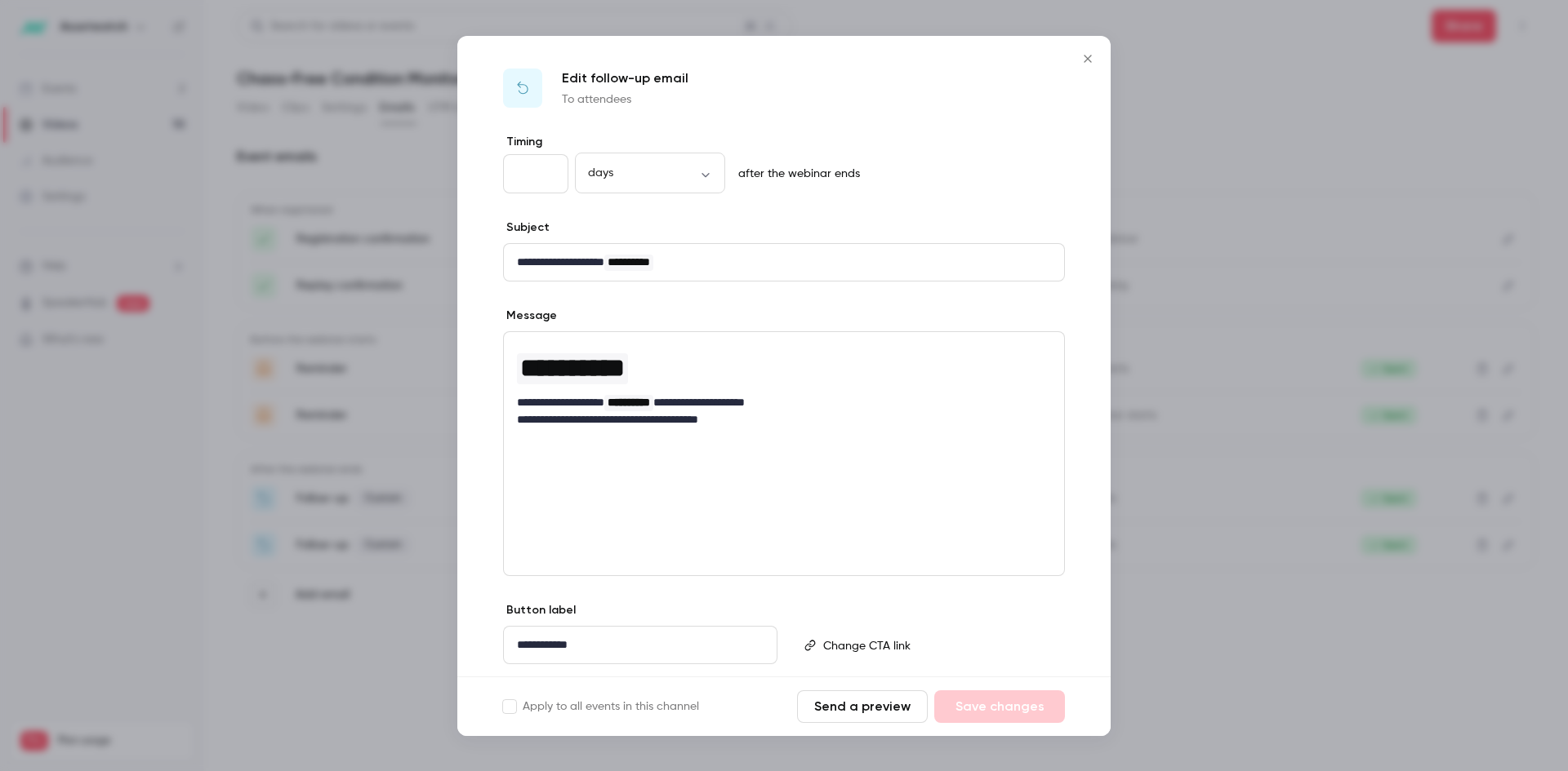
click at [1079, 60] on icon "Close" at bounding box center [1087, 58] width 19 height 13
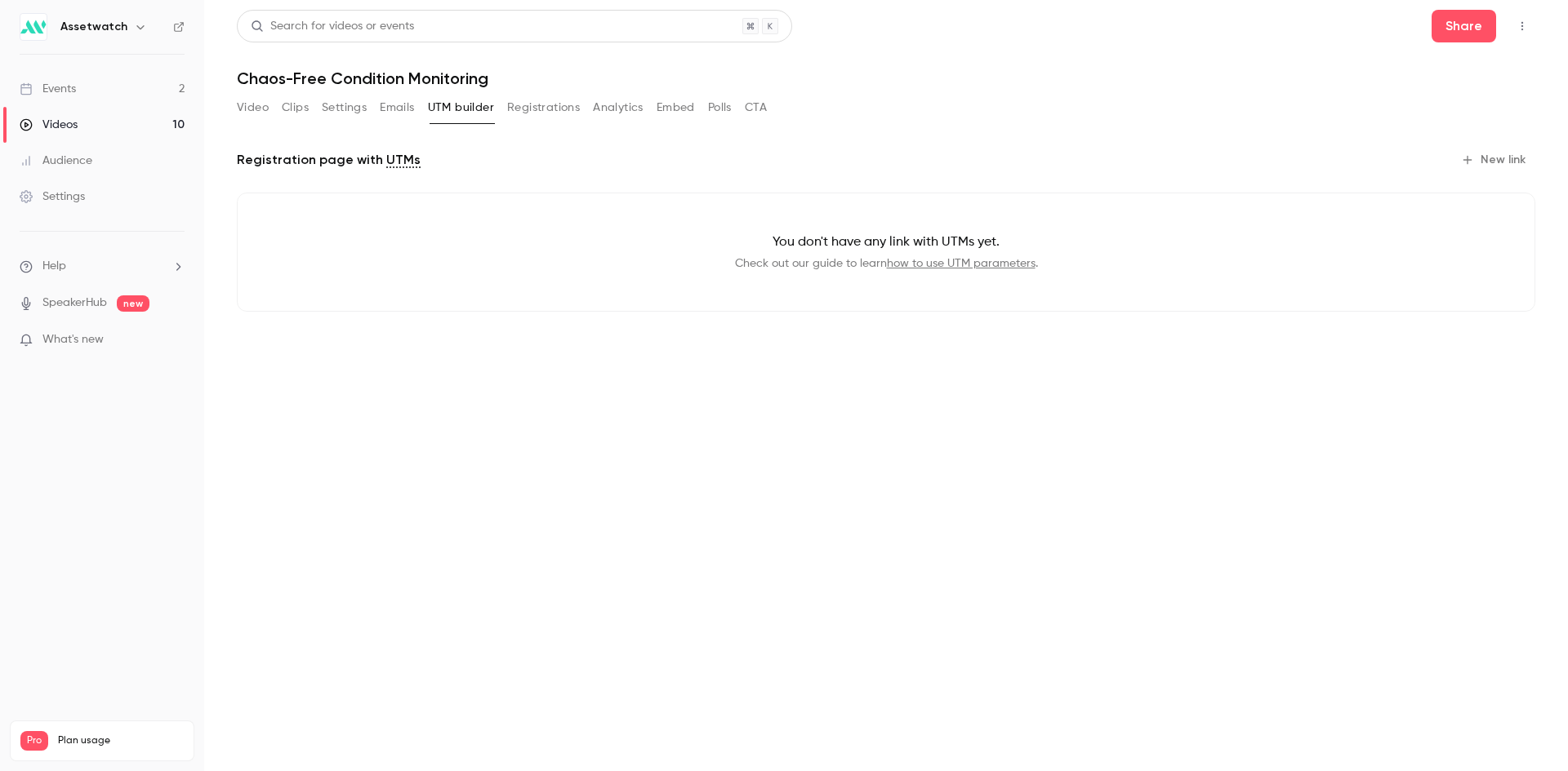
click at [88, 87] on link "Events 2" at bounding box center [102, 89] width 204 height 36
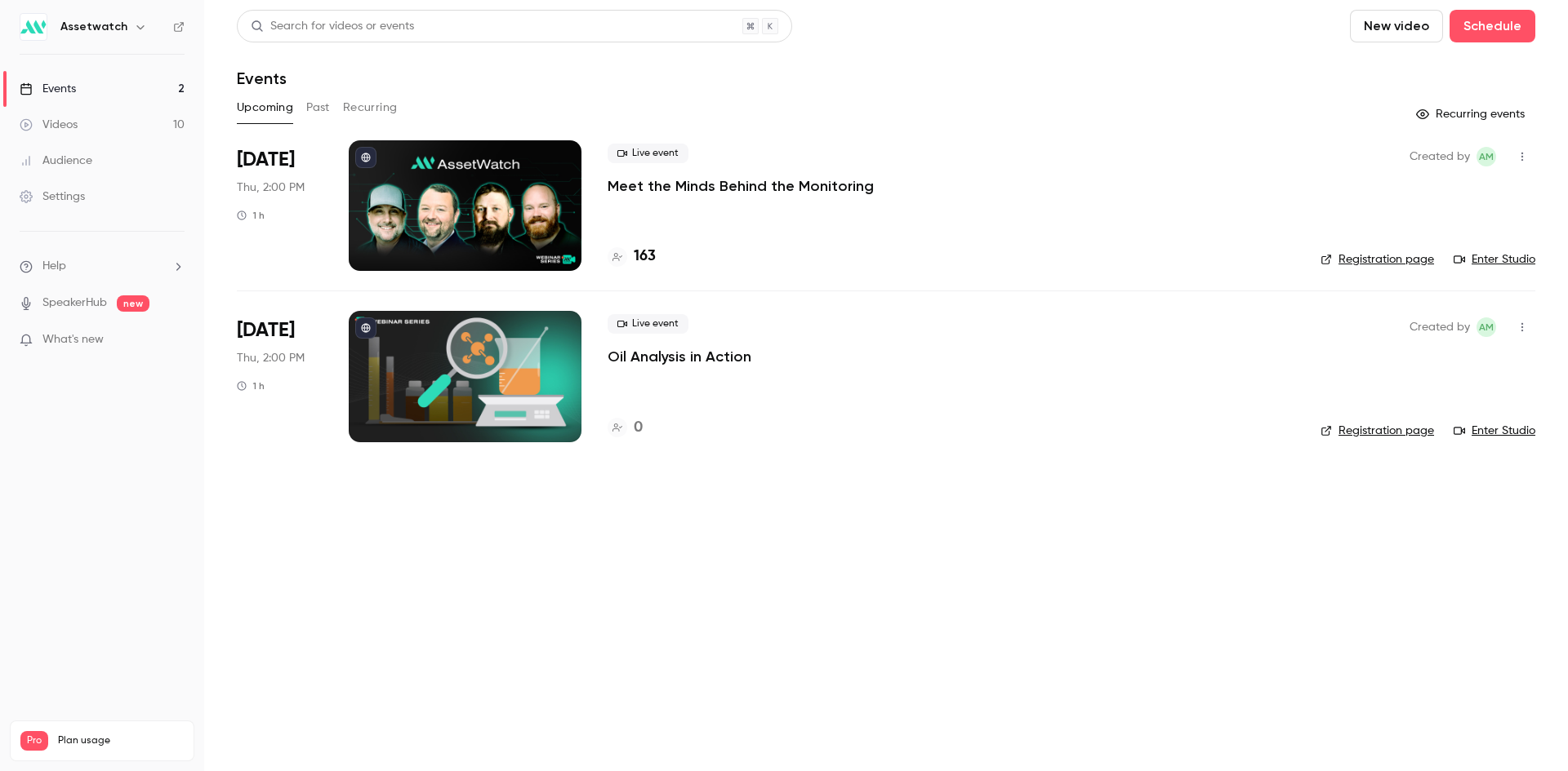
click at [784, 182] on p "Meet the Minds Behind the Monitoring" at bounding box center [740, 185] width 266 height 19
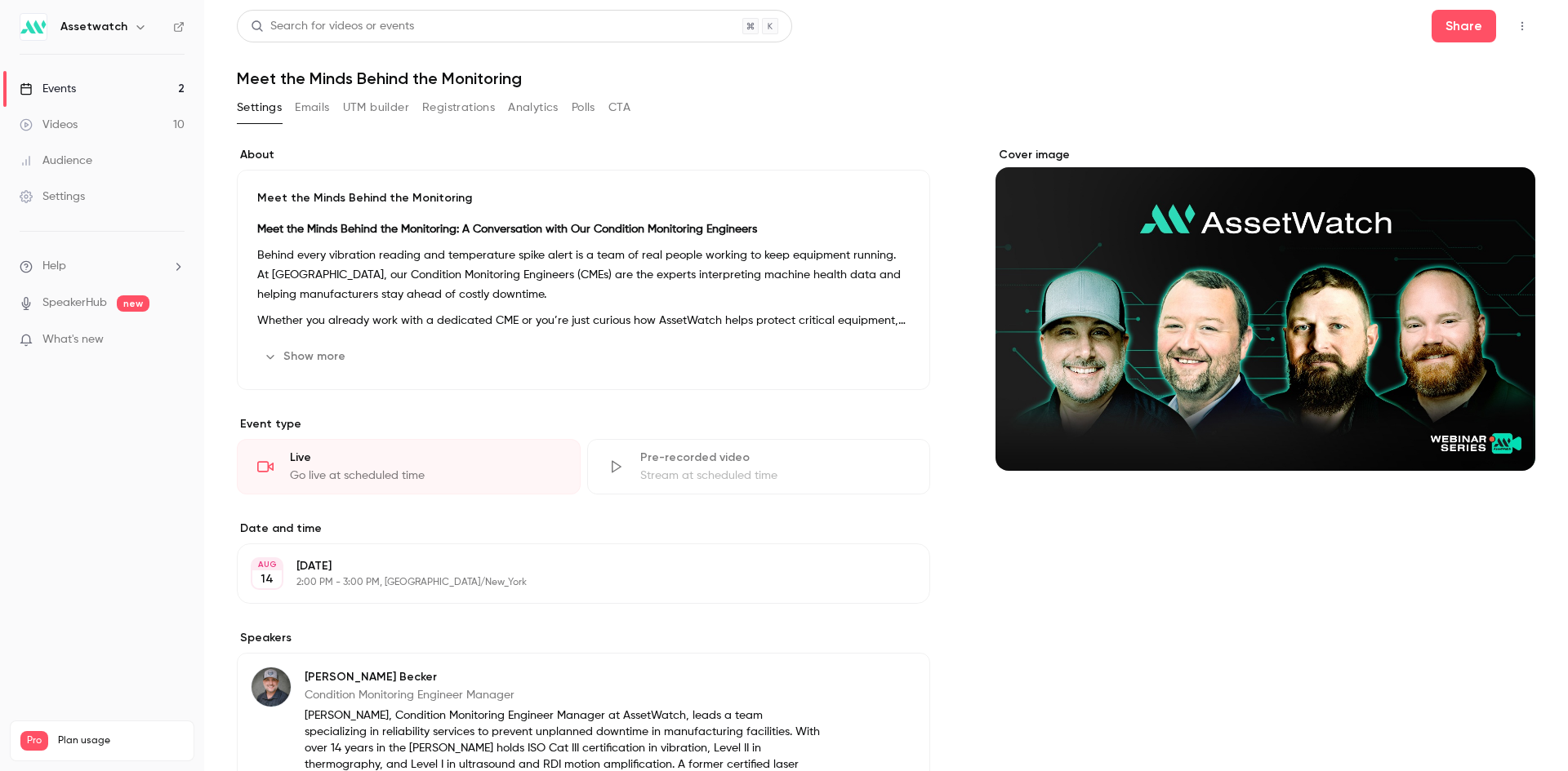
click at [317, 109] on button "Emails" at bounding box center [311, 107] width 34 height 26
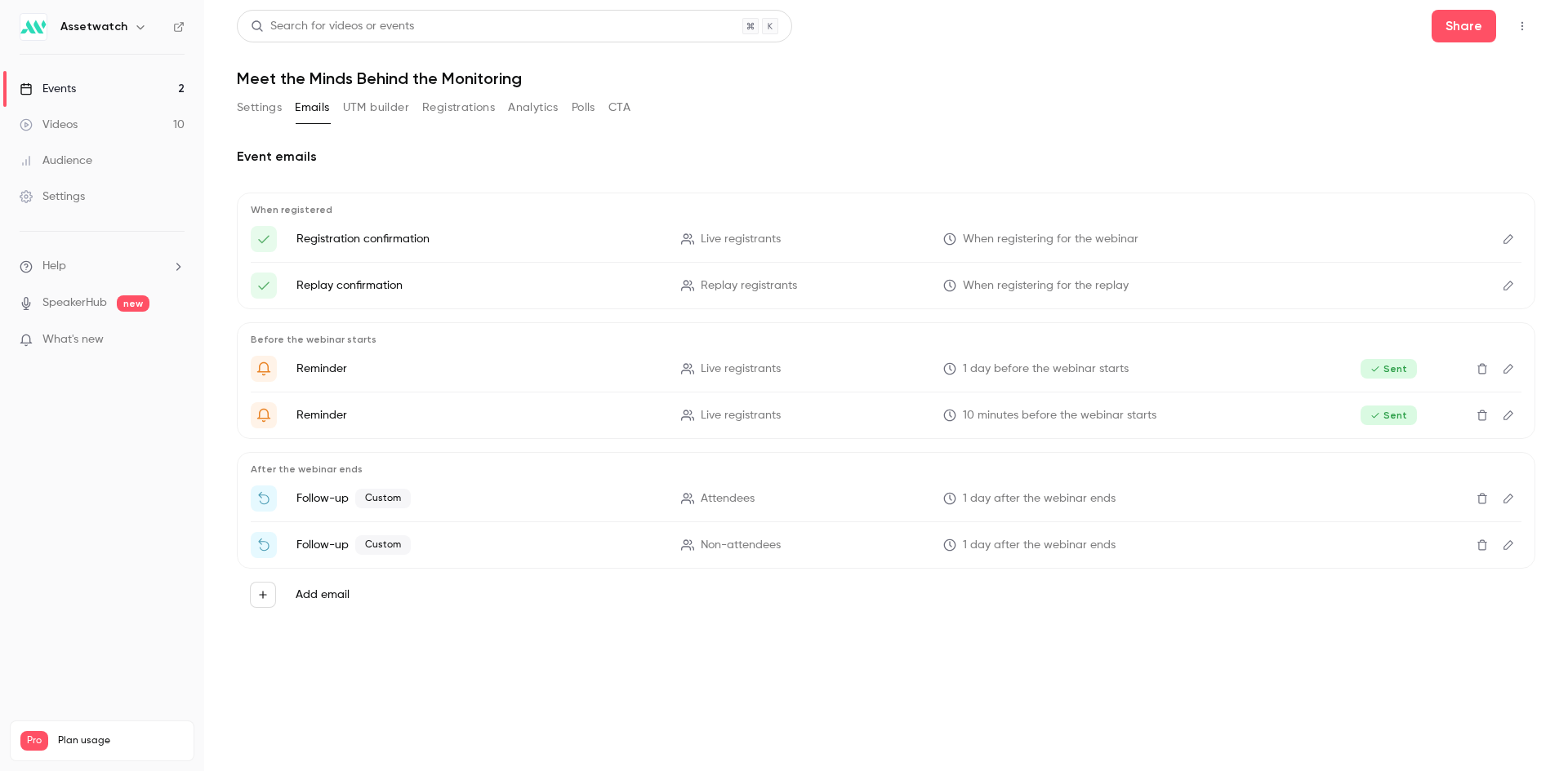
click at [809, 692] on main "Search for videos or events Share Meet the Minds Behind the Monitoring Settings…" at bounding box center [885, 385] width 1363 height 771
